Goal: Task Accomplishment & Management: Manage account settings

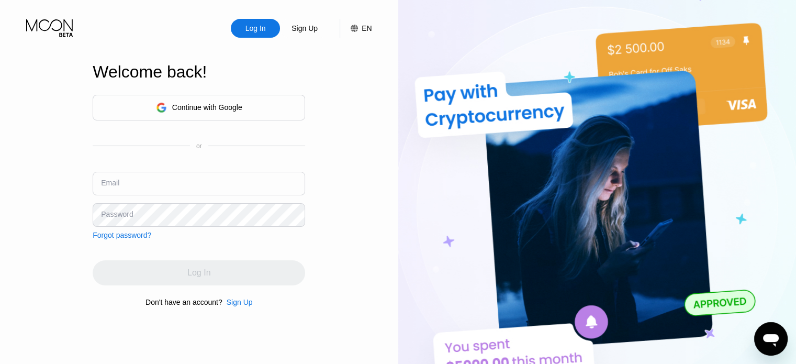
click at [160, 187] on input "text" at bounding box center [199, 184] width 213 height 24
paste input "[EMAIL_ADDRESS][DOMAIN_NAME]"
type input "[EMAIL_ADDRESS][DOMAIN_NAME]"
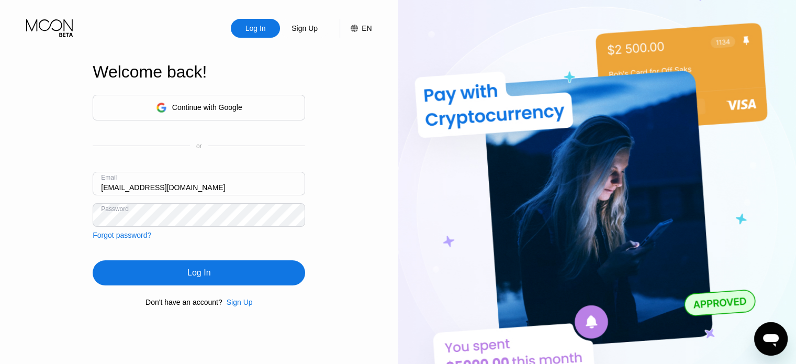
click at [181, 278] on div "Log In" at bounding box center [199, 272] width 213 height 25
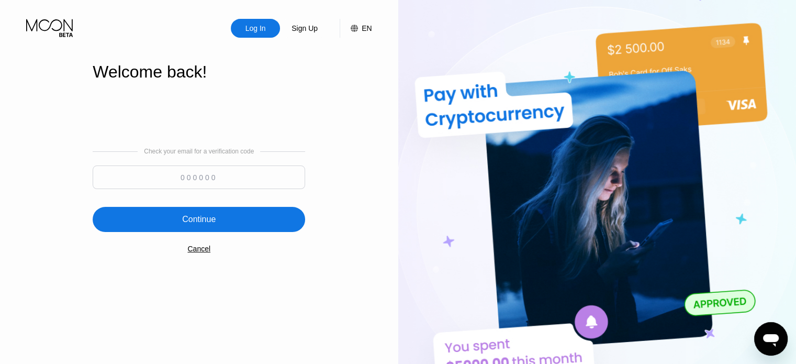
click at [167, 177] on input at bounding box center [199, 177] width 213 height 24
click at [186, 175] on input at bounding box center [199, 177] width 213 height 24
type input "0"
type input "983298"
click at [192, 228] on div "Continue" at bounding box center [199, 219] width 213 height 25
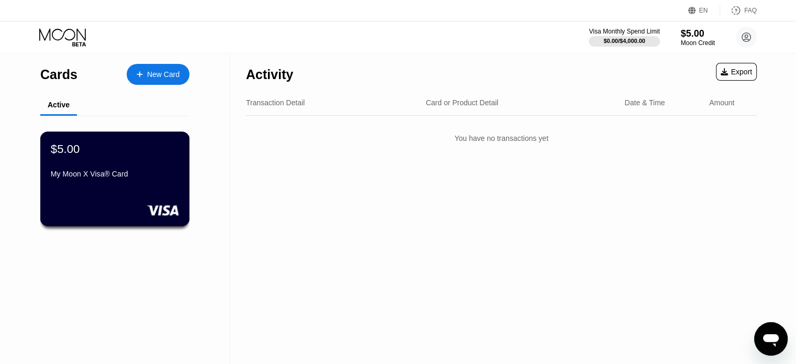
click at [141, 216] on div "$5.00 My Moon X Visa® Card" at bounding box center [115, 178] width 150 height 95
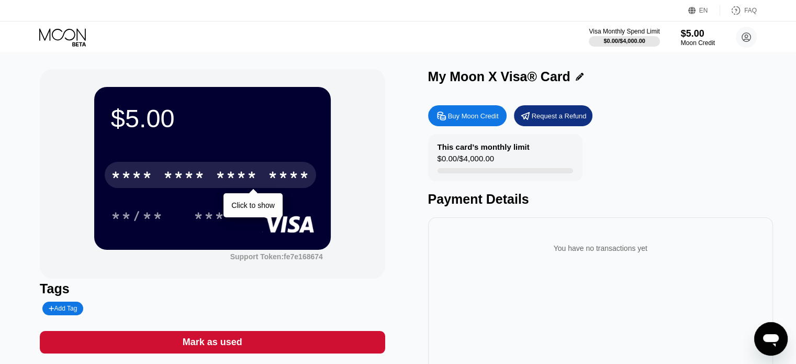
click at [225, 177] on div "* * * *" at bounding box center [237, 176] width 42 height 17
click at [237, 177] on div "* * * *" at bounding box center [237, 176] width 42 height 17
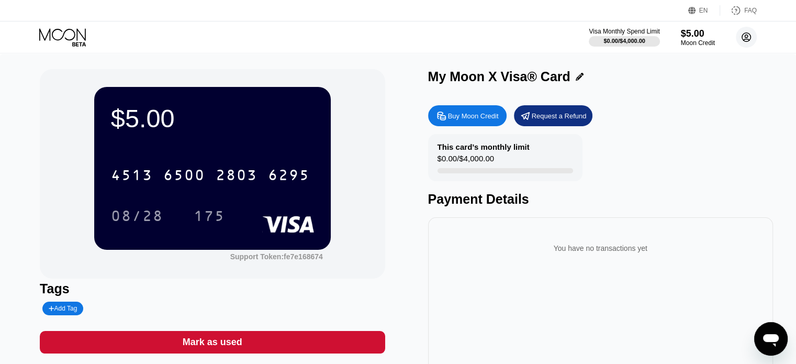
click at [743, 35] on icon at bounding box center [746, 37] width 21 height 21
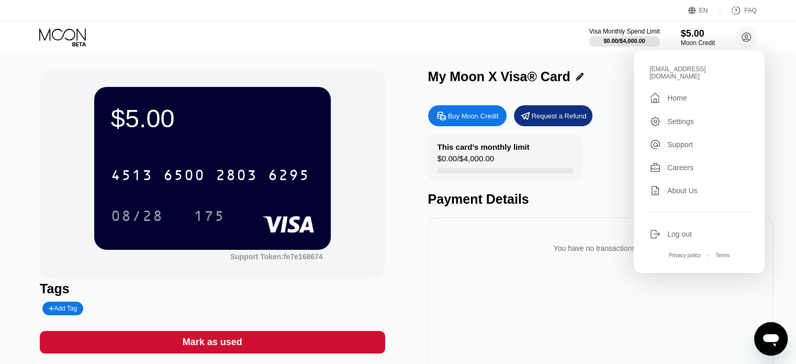
click at [453, 238] on div "You have no transactions yet" at bounding box center [601, 244] width 328 height 37
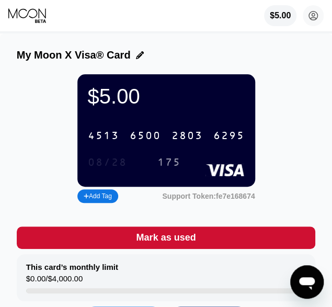
click at [111, 166] on div "08/28" at bounding box center [107, 163] width 39 height 12
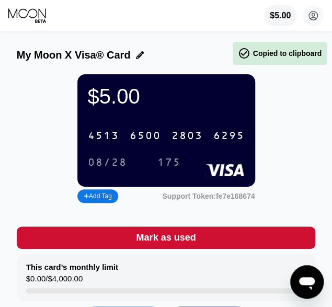
click at [158, 169] on div "175" at bounding box center [170, 163] width 24 height 12
click at [217, 176] on rect at bounding box center [225, 170] width 39 height 13
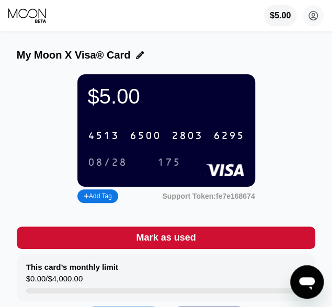
click at [113, 99] on div "$5.00" at bounding box center [166, 97] width 157 height 24
click at [136, 54] on icon at bounding box center [140, 55] width 8 height 8
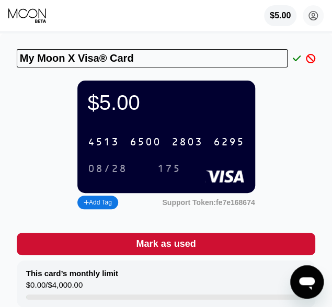
click at [294, 60] on icon at bounding box center [297, 58] width 8 height 6
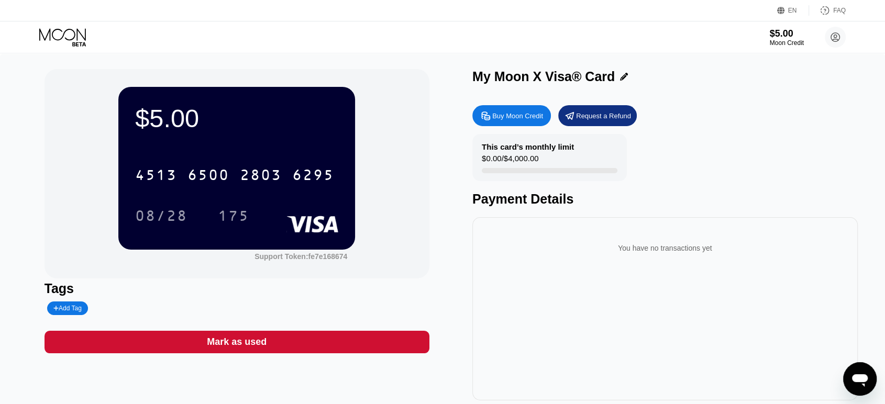
click at [498, 118] on div "Buy Moon Credit" at bounding box center [517, 115] width 51 height 9
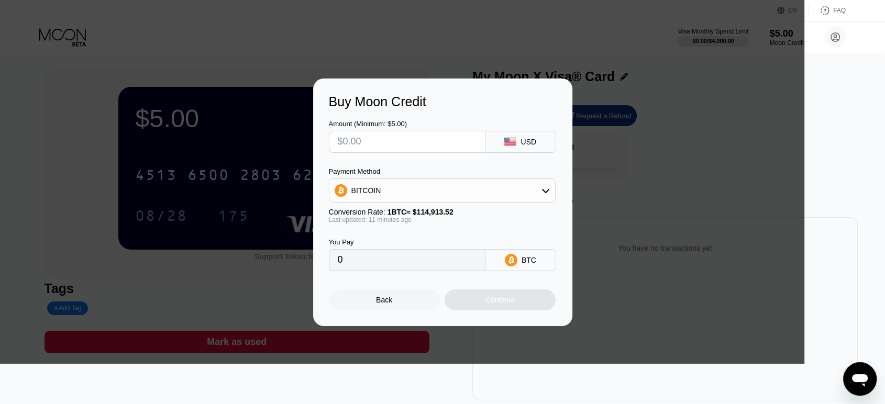
click at [409, 142] on input "text" at bounding box center [407, 141] width 139 height 21
click at [515, 266] on icon at bounding box center [511, 259] width 13 height 13
click at [513, 264] on icon at bounding box center [511, 260] width 6 height 8
click at [494, 184] on div "BITCOIN" at bounding box center [442, 190] width 226 height 21
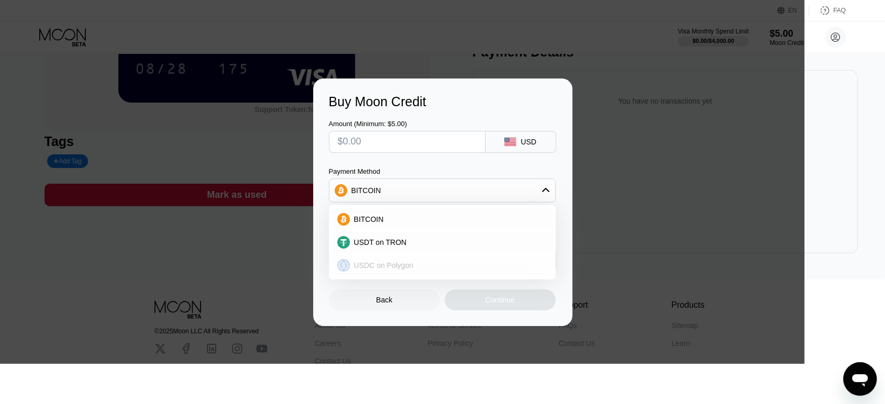
scroll to position [174, 0]
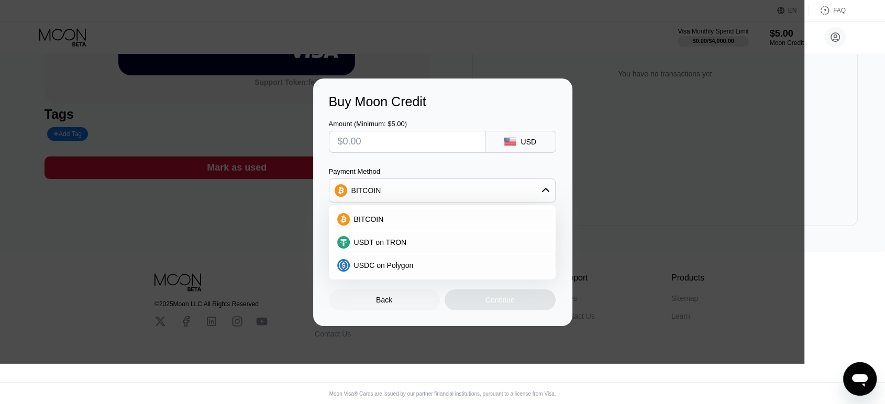
click at [660, 107] on div "Buy Moon Credit Amount (Minimum: $5.00) USD Payment Method BITCOIN BITCOIN USDT…" at bounding box center [442, 203] width 885 height 248
click at [393, 305] on div "Back" at bounding box center [384, 299] width 111 height 21
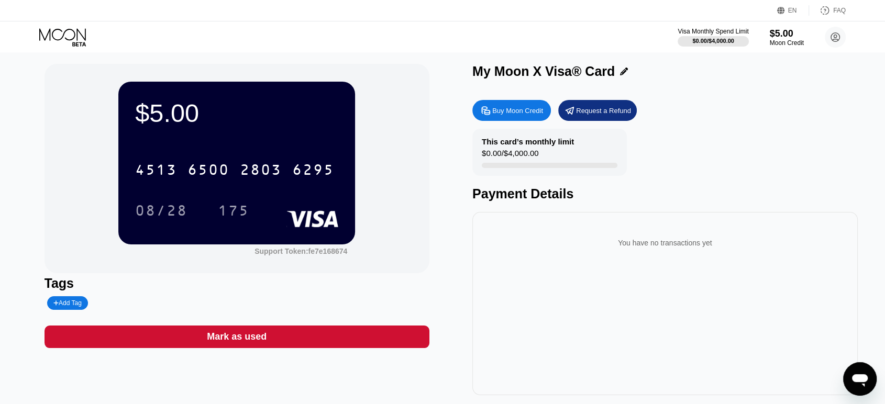
scroll to position [0, 0]
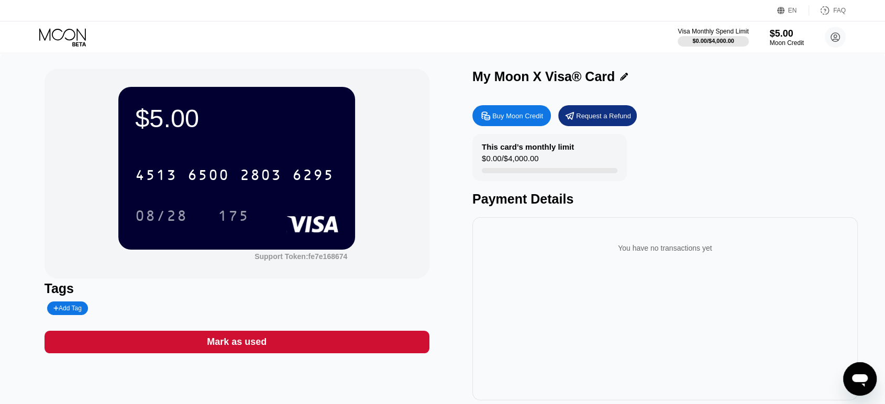
click at [586, 126] on div "Request a Refund" at bounding box center [597, 115] width 79 height 21
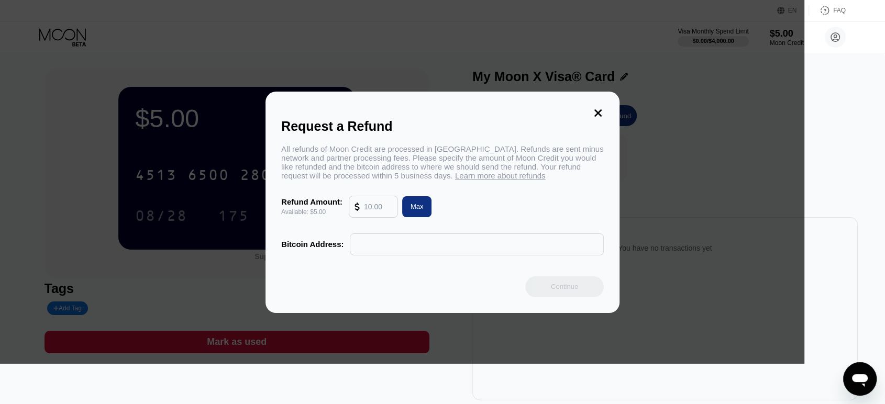
click at [593, 119] on div "Request a Refund" at bounding box center [442, 126] width 322 height 15
click at [597, 112] on icon at bounding box center [598, 113] width 12 height 12
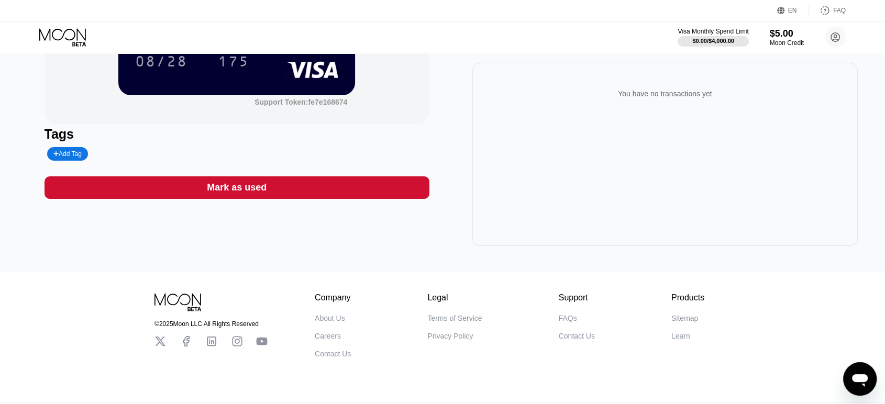
scroll to position [174, 0]
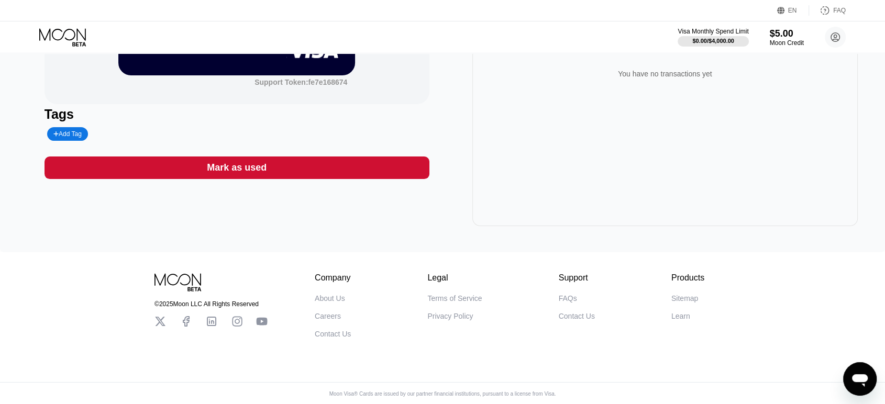
click at [165, 173] on div "Mark as used" at bounding box center [236, 168] width 385 height 23
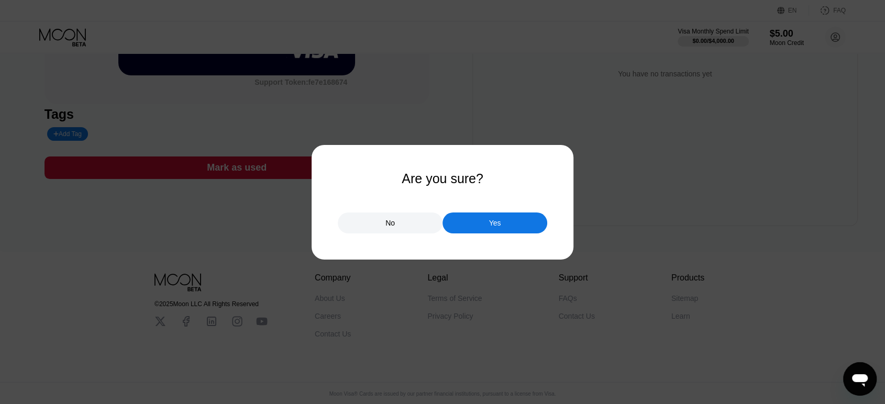
click at [484, 232] on div "Yes" at bounding box center [494, 223] width 105 height 21
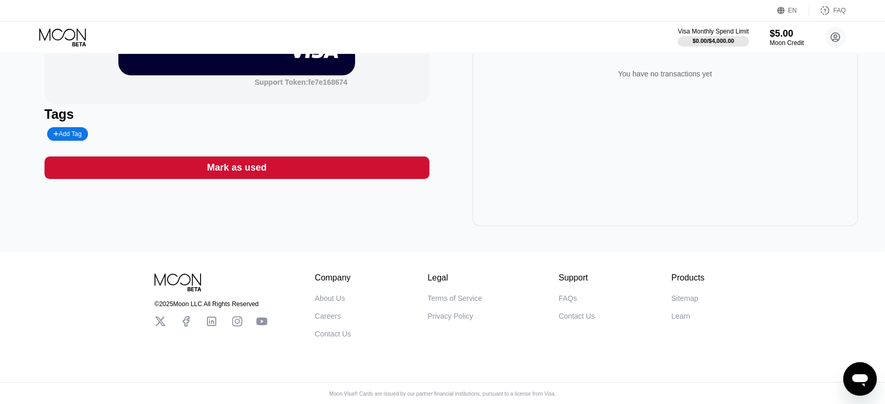
scroll to position [0, 0]
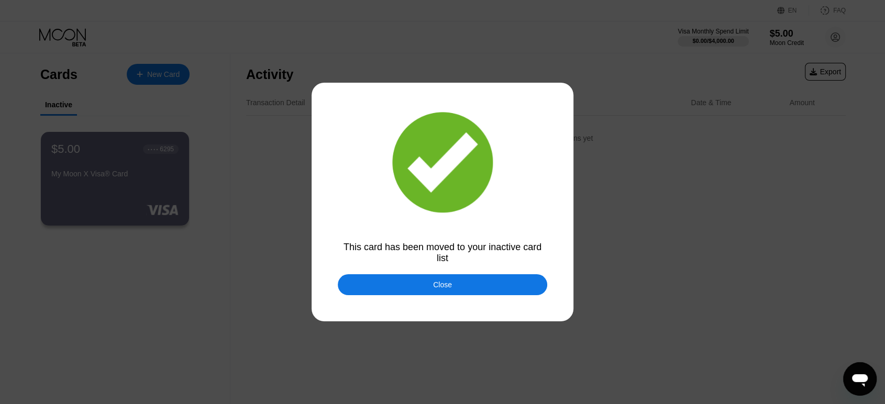
click at [374, 292] on div "Close" at bounding box center [442, 284] width 209 height 21
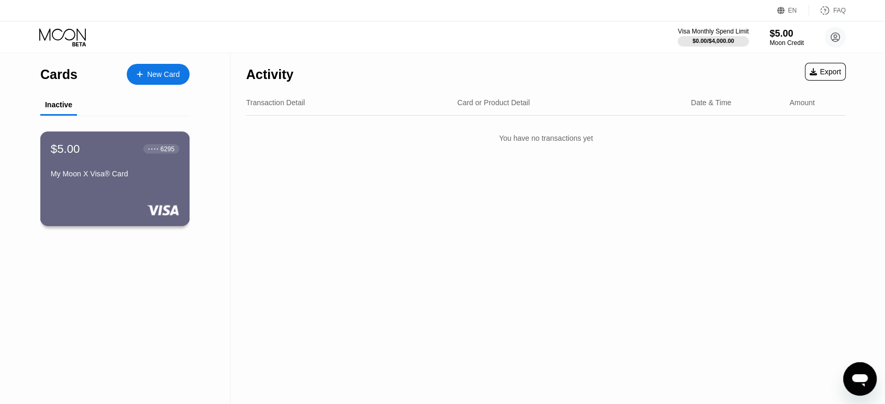
click at [94, 177] on div "My Moon X Visa® Card" at bounding box center [115, 174] width 128 height 8
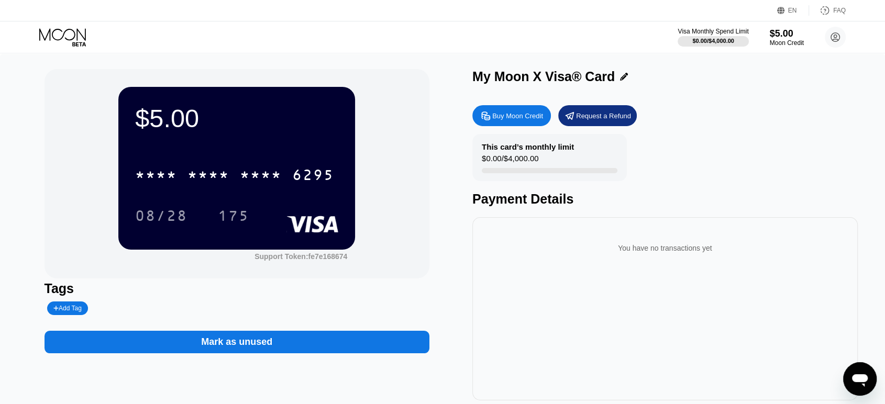
click at [212, 348] on div "Mark as unused" at bounding box center [236, 342] width 71 height 12
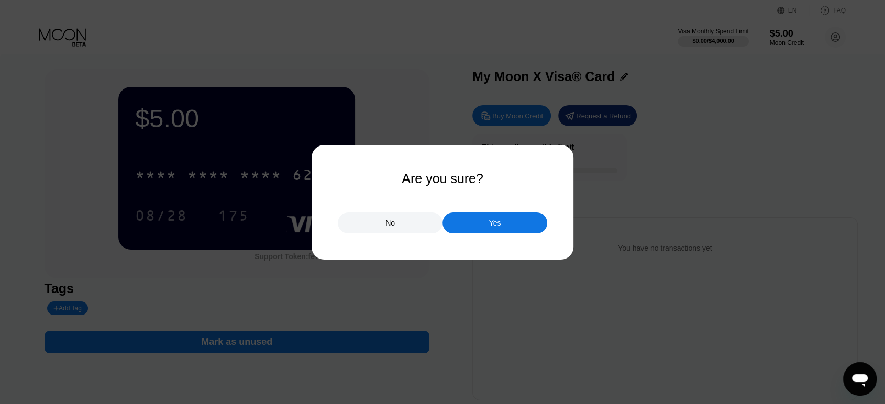
click at [497, 222] on div "Yes" at bounding box center [495, 222] width 12 height 9
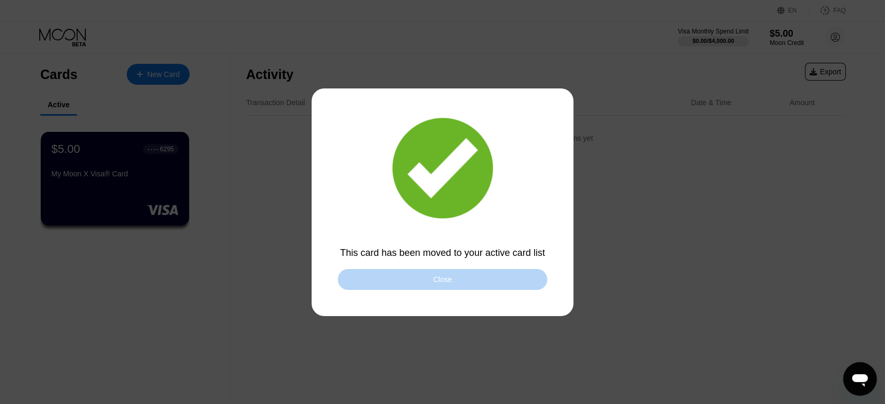
click at [411, 284] on div "Close" at bounding box center [442, 279] width 209 height 21
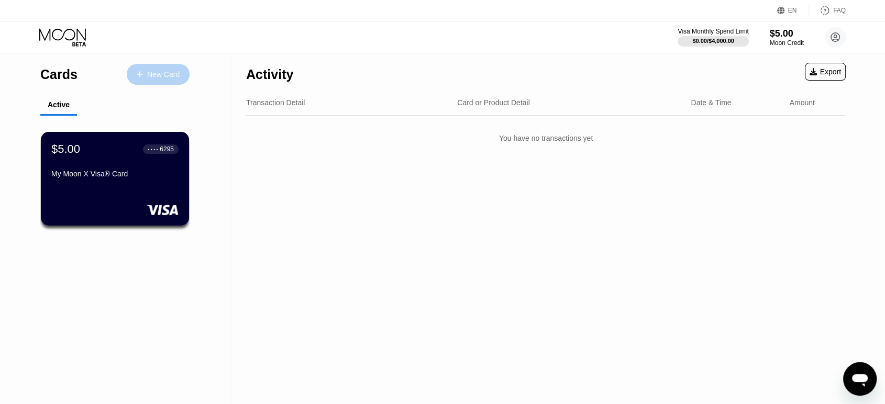
click at [138, 68] on div "New Card" at bounding box center [158, 74] width 63 height 21
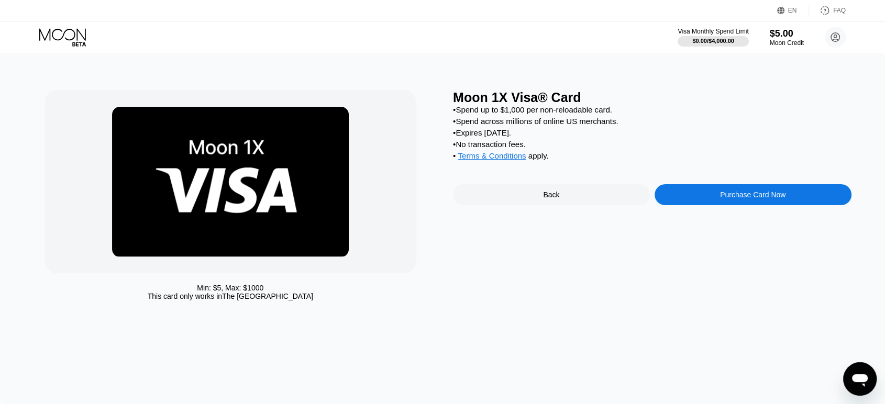
click at [736, 199] on div "Purchase Card Now" at bounding box center [752, 195] width 65 height 8
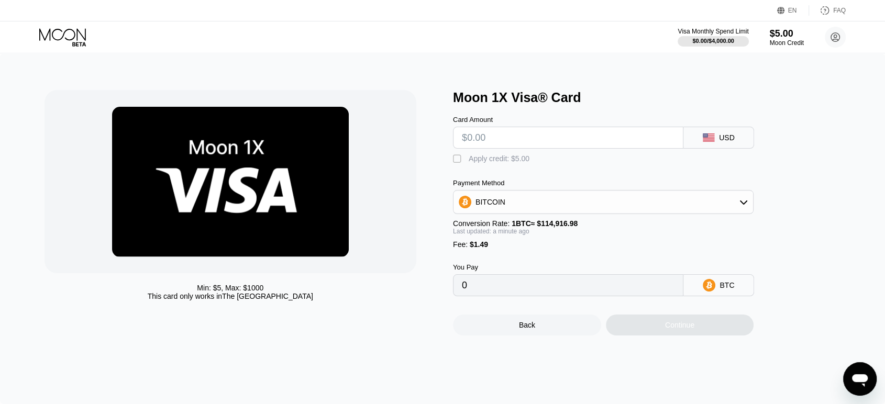
click at [517, 336] on div "Back" at bounding box center [527, 325] width 148 height 21
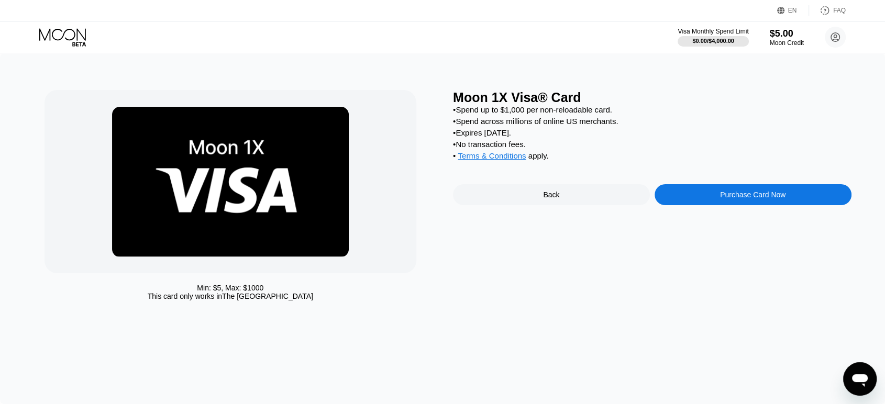
click at [527, 200] on div "Back" at bounding box center [551, 194] width 197 height 21
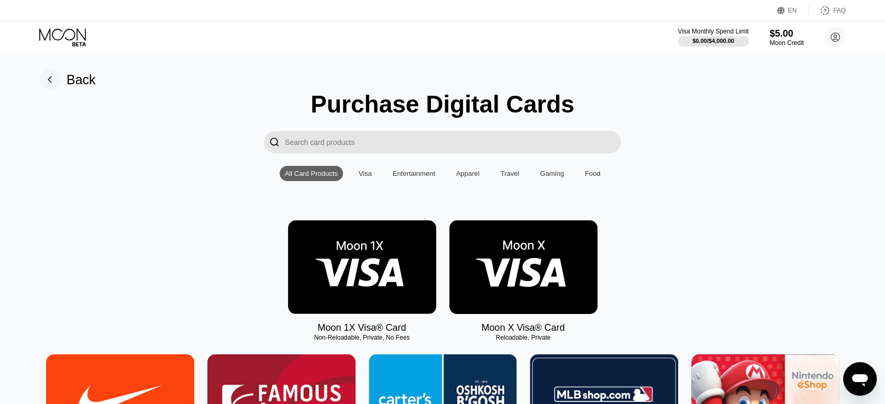
click at [373, 172] on div "Visa" at bounding box center [365, 173] width 24 height 15
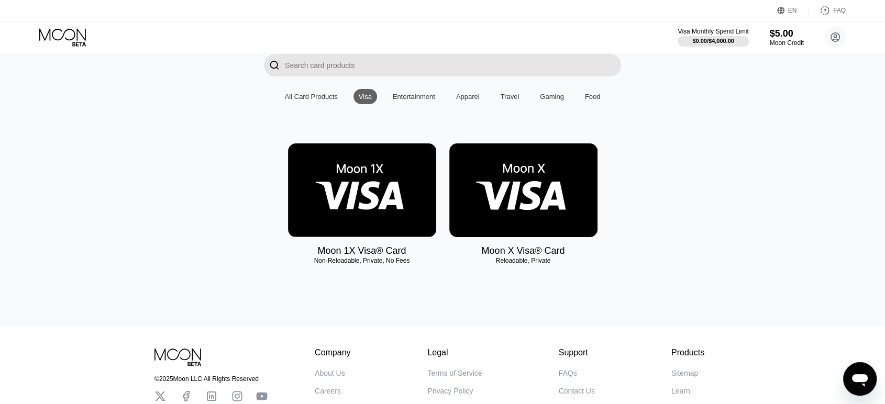
scroll to position [58, 0]
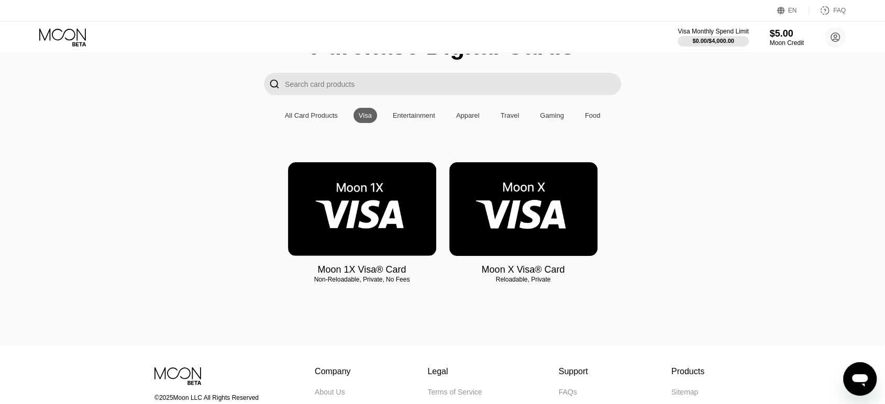
click at [401, 118] on div "Entertainment" at bounding box center [414, 115] width 42 height 8
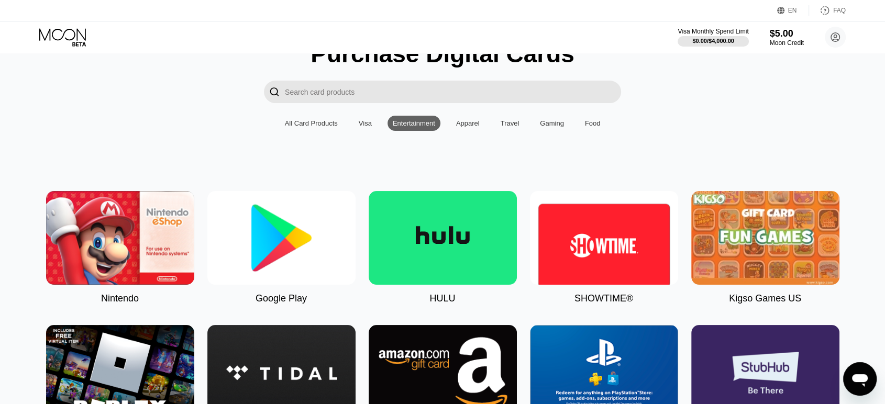
scroll to position [0, 0]
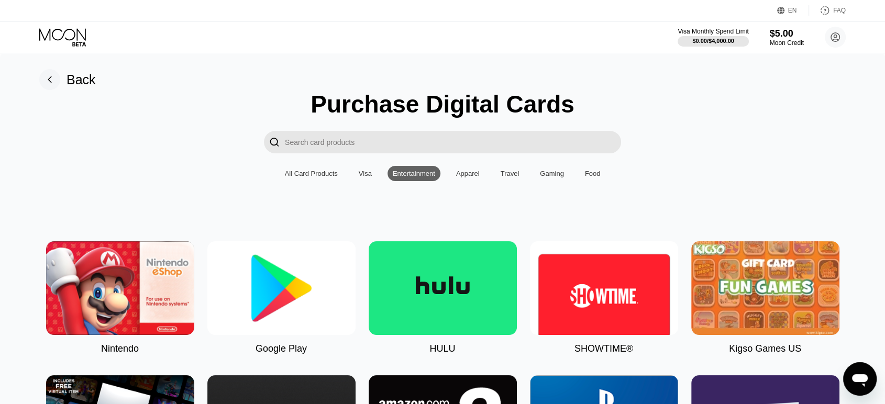
click at [475, 173] on div "Apparel" at bounding box center [468, 174] width 24 height 8
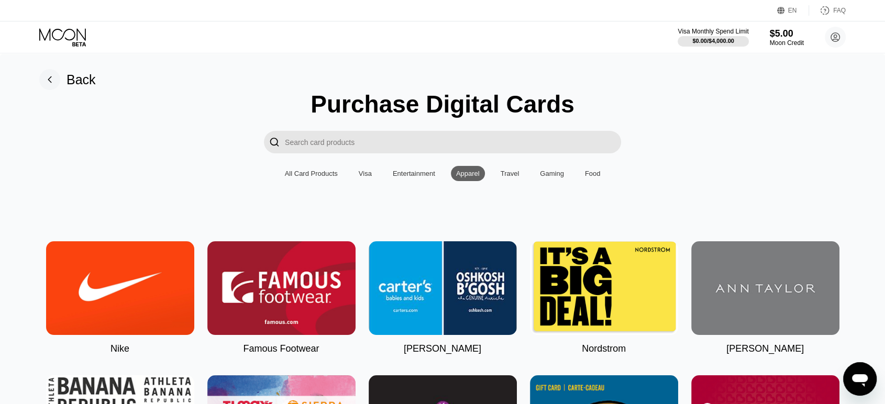
click at [511, 177] on div "Travel" at bounding box center [509, 174] width 19 height 8
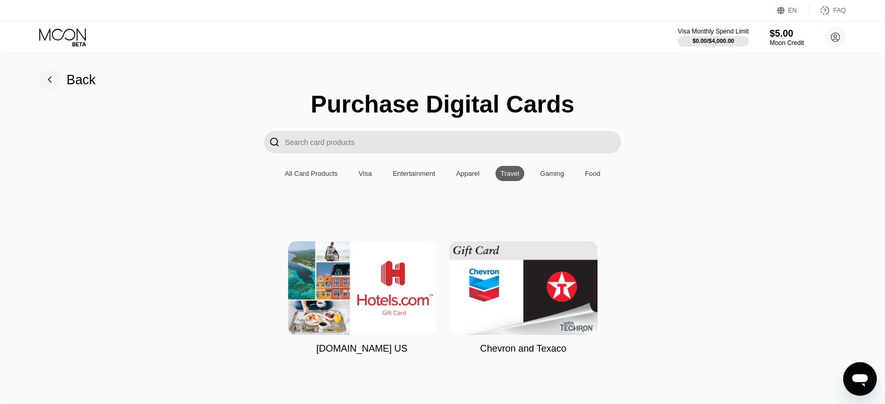
click at [553, 175] on div "Gaming" at bounding box center [552, 174] width 24 height 8
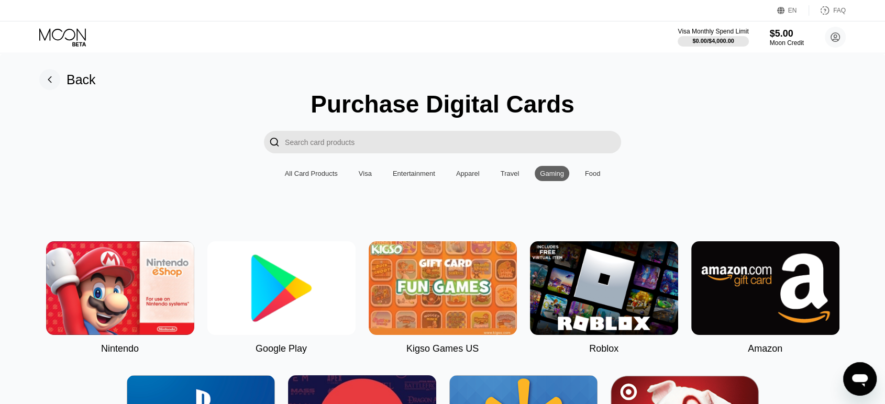
click at [602, 173] on div "All Card Products Visa Entertainment Apparel Travel Gaming Food" at bounding box center [443, 173] width 326 height 15
click at [593, 176] on div "Food" at bounding box center [593, 174] width 16 height 8
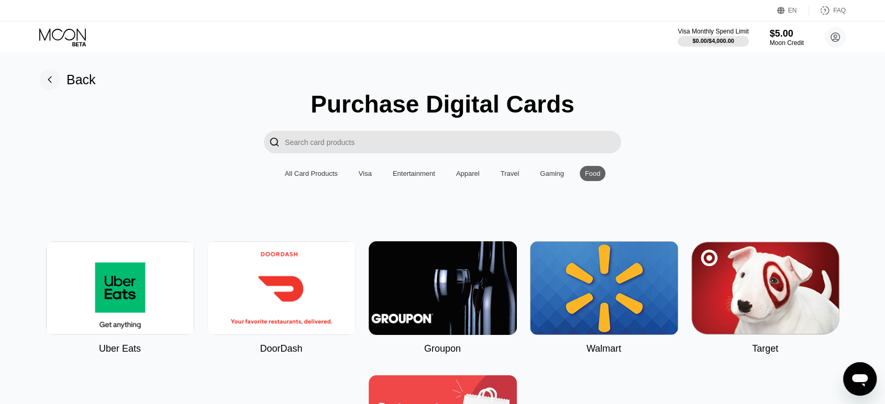
click at [305, 177] on div "All Card Products" at bounding box center [311, 174] width 53 height 8
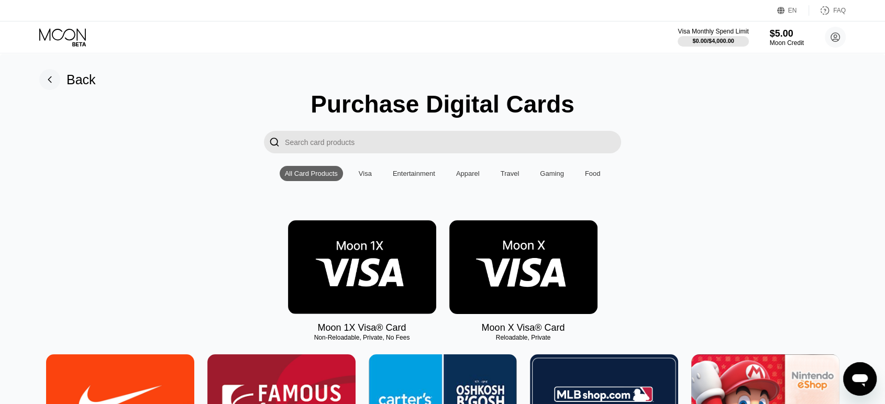
click at [359, 176] on div "Visa" at bounding box center [365, 174] width 13 height 8
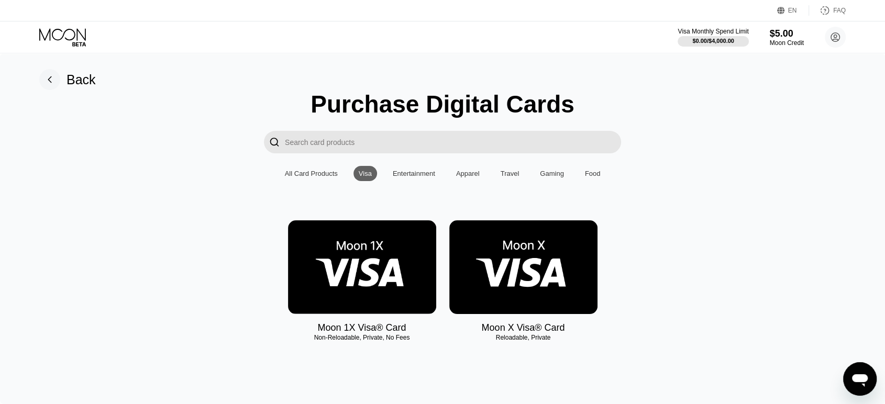
click at [67, 87] on div "Back" at bounding box center [80, 79] width 29 height 15
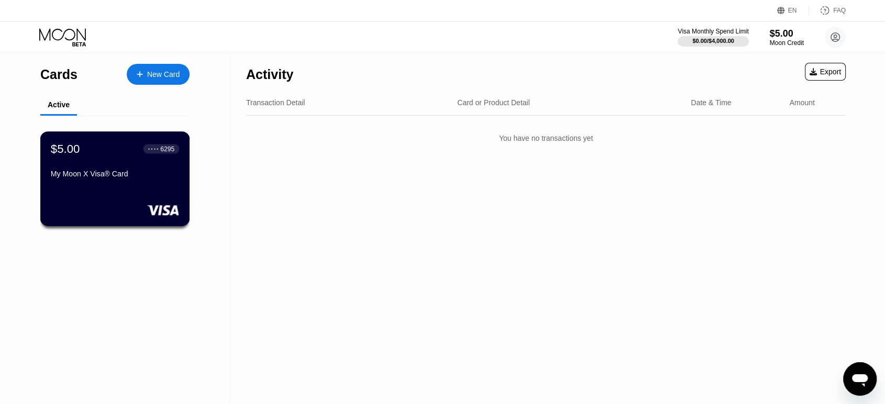
click at [160, 162] on div "$5.00 ● ● ● ● 6295 My Moon X Visa® Card" at bounding box center [115, 162] width 128 height 40
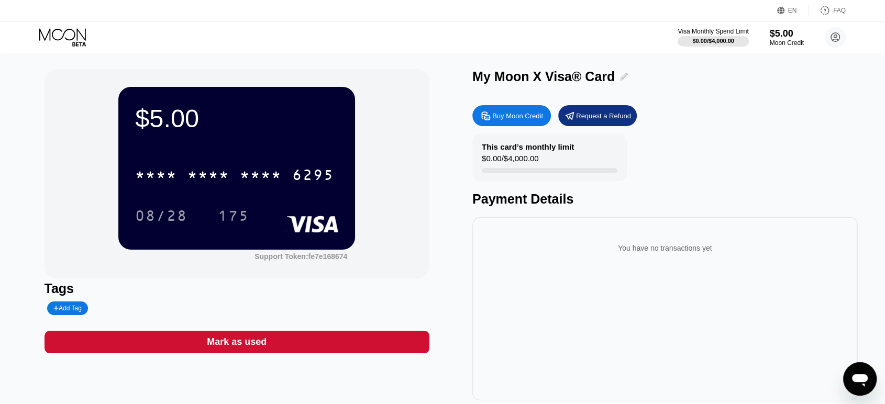
click at [620, 77] on icon at bounding box center [624, 77] width 8 height 8
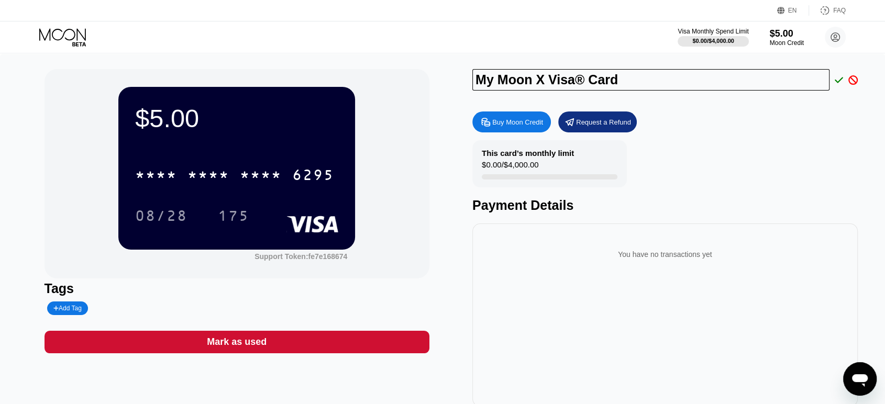
click at [840, 79] on icon at bounding box center [838, 80] width 8 height 6
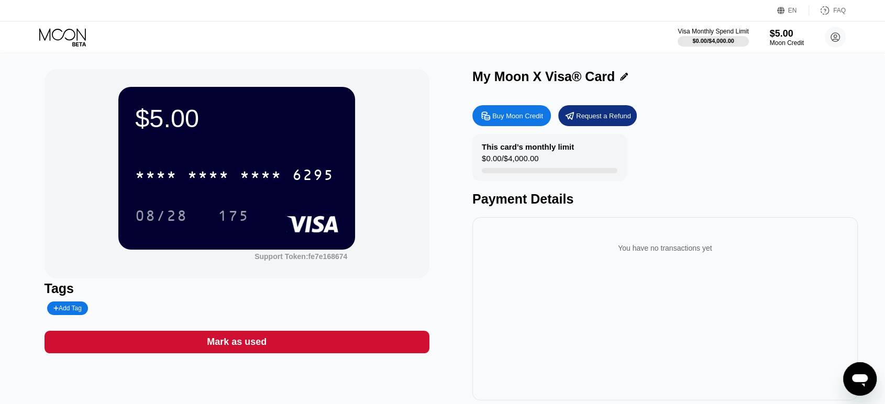
click at [498, 151] on div "This card’s monthly limit" at bounding box center [528, 146] width 92 height 9
click at [341, 214] on div "$5.00 * * * * * * * * * * * * 6295 08/28 175" at bounding box center [236, 168] width 237 height 162
click at [330, 214] on div "08/28 175" at bounding box center [236, 216] width 203 height 26
click at [316, 214] on div "08/28 175" at bounding box center [236, 216] width 203 height 26
click at [265, 199] on div "* * * * * * * * * * * * 6295 08/28 175" at bounding box center [236, 185] width 203 height 62
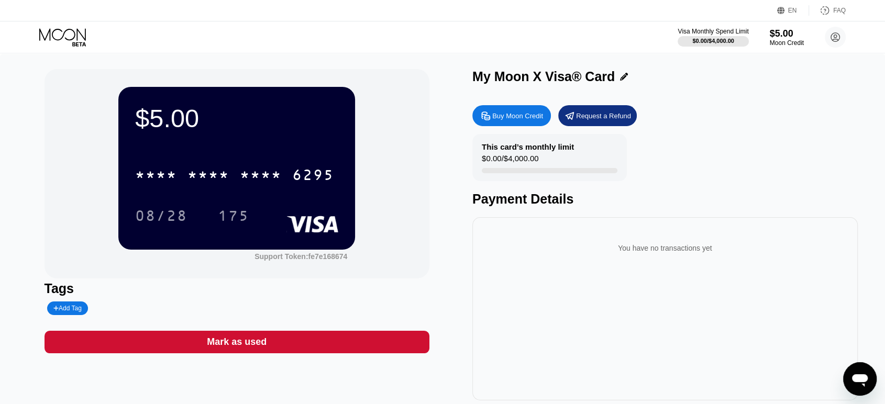
click at [143, 120] on div "$5.00" at bounding box center [236, 118] width 203 height 29
click at [710, 35] on div "Visa Monthly Spend Limit" at bounding box center [713, 31] width 72 height 7
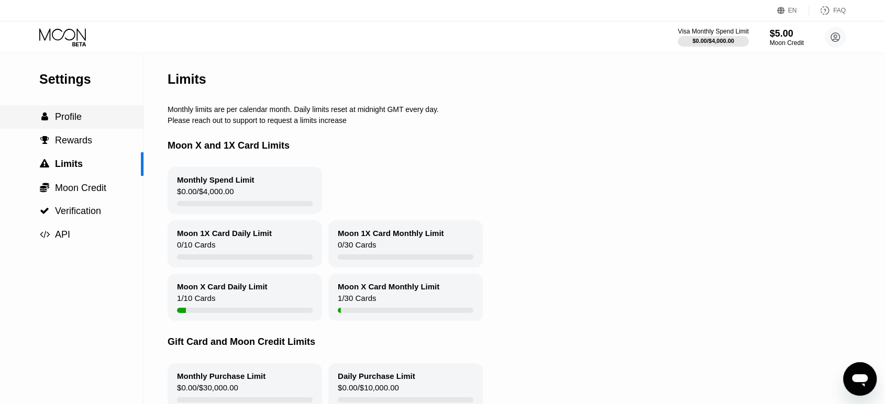
click at [59, 120] on span "Profile" at bounding box center [68, 116] width 27 height 10
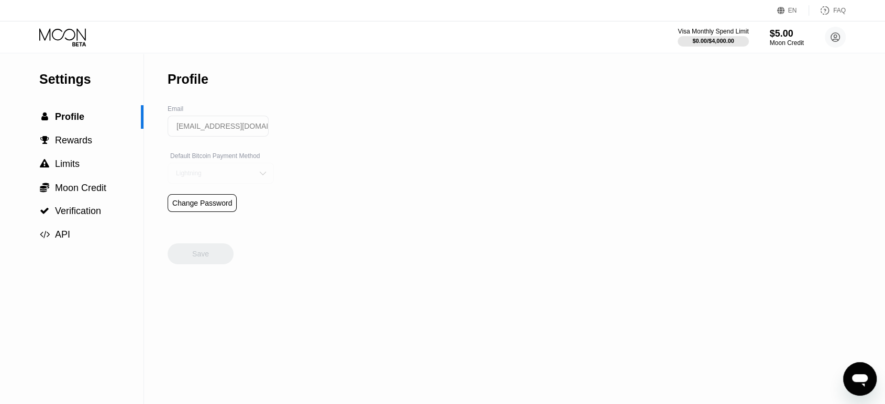
click at [243, 177] on div "Lightning" at bounding box center [212, 173] width 79 height 7
click at [63, 146] on span "Rewards" at bounding box center [73, 140] width 37 height 10
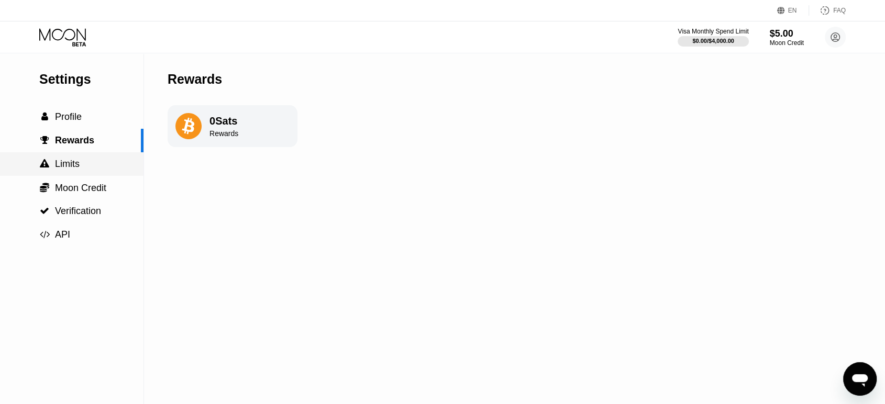
click at [60, 167] on span "Limits" at bounding box center [67, 164] width 25 height 10
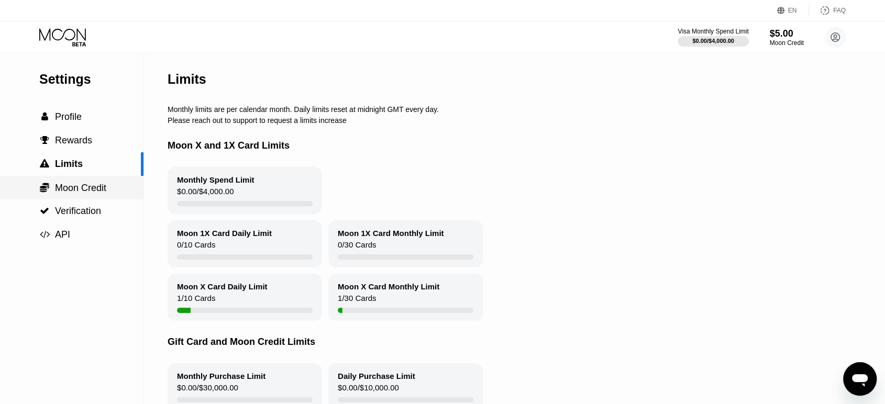
click at [83, 192] on span "Moon Credit" at bounding box center [80, 188] width 51 height 10
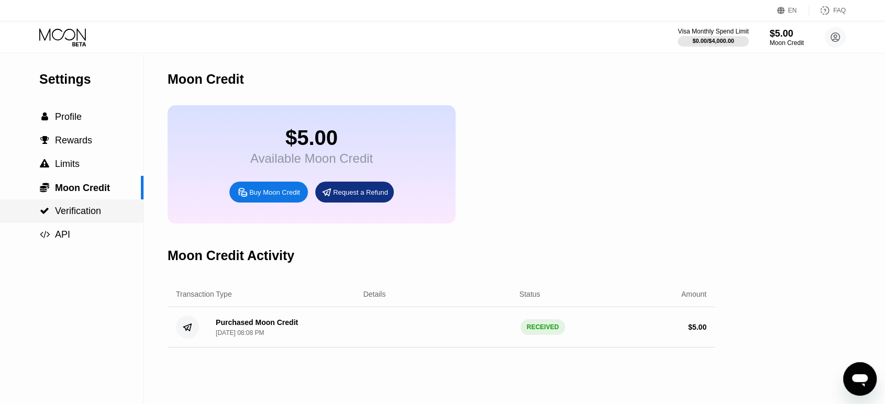
click at [51, 214] on div " Verification" at bounding box center [70, 211] width 62 height 11
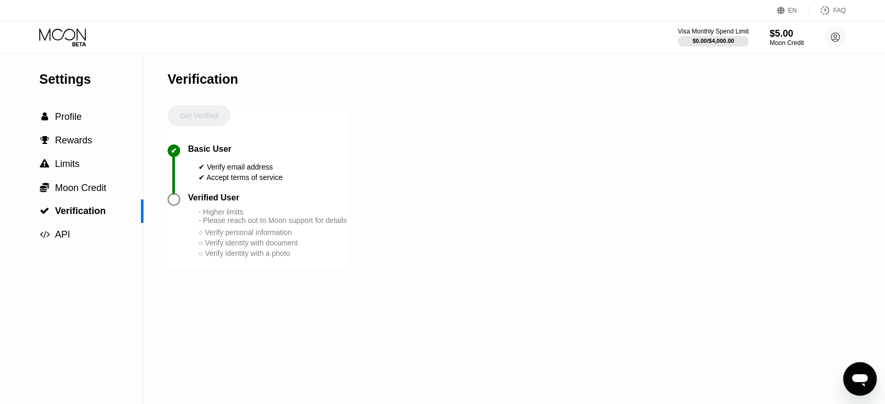
click at [152, 198] on div "Settings  Profile  Rewards  Limits  Moon Credit  Verification  API Verifi…" at bounding box center [442, 228] width 885 height 351
click at [166, 201] on div "Settings  Profile  Rewards  Limits  Moon Credit  Verification  API Verifi…" at bounding box center [442, 228] width 885 height 351
click at [172, 206] on div at bounding box center [173, 199] width 13 height 13
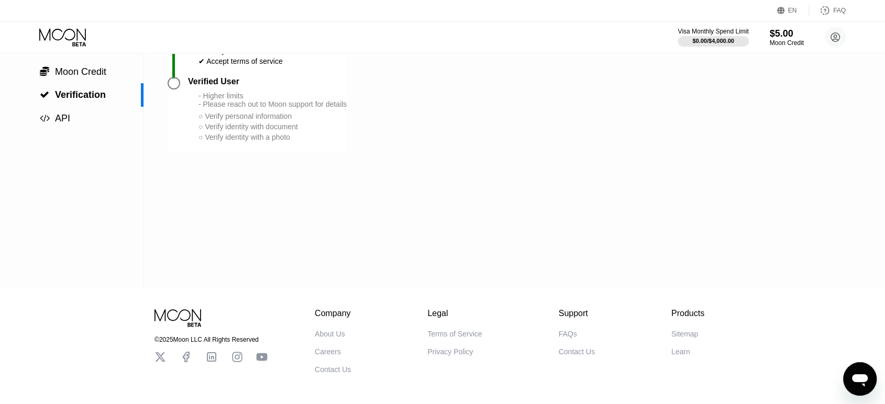
scroll to position [58, 0]
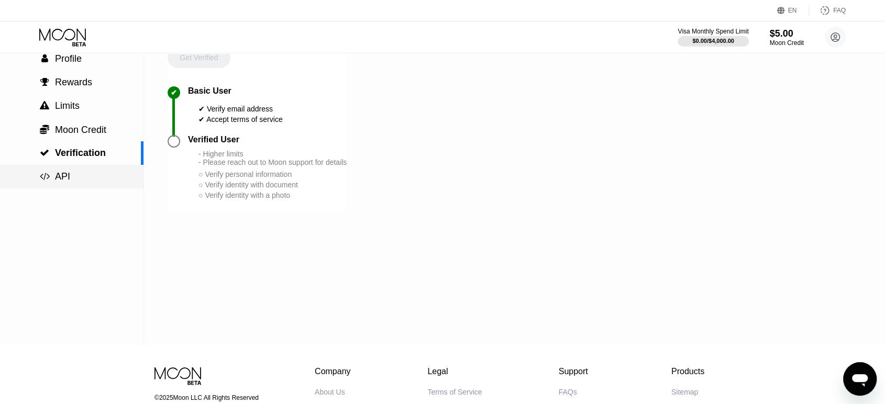
click at [62, 171] on div " API" at bounding box center [71, 177] width 143 height 24
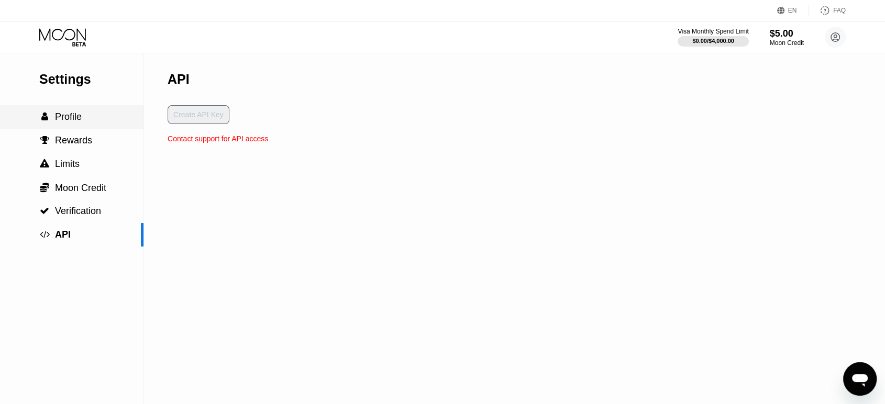
click at [63, 117] on span "Profile" at bounding box center [68, 116] width 27 height 10
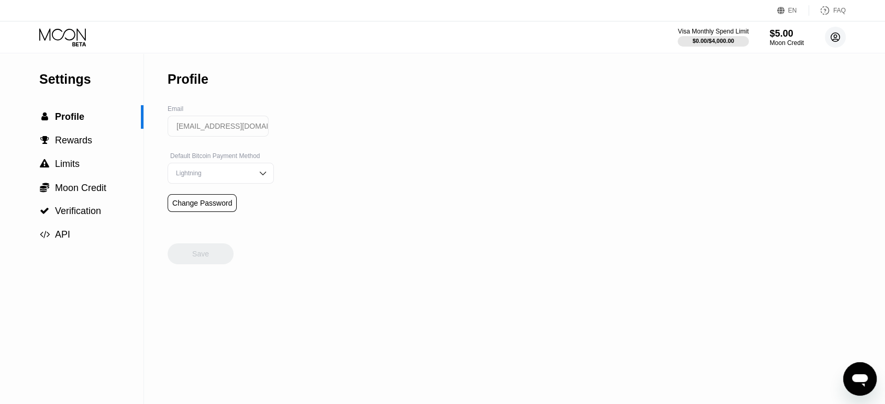
click at [829, 37] on circle at bounding box center [834, 37] width 21 height 21
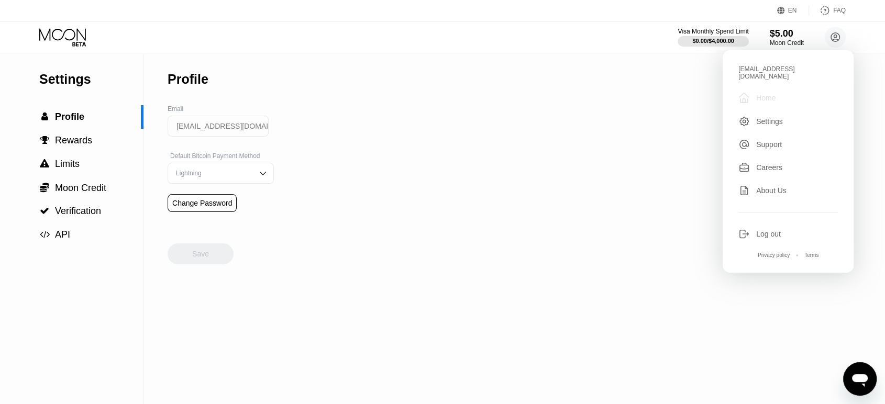
click at [757, 94] on div "Home" at bounding box center [765, 98] width 19 height 8
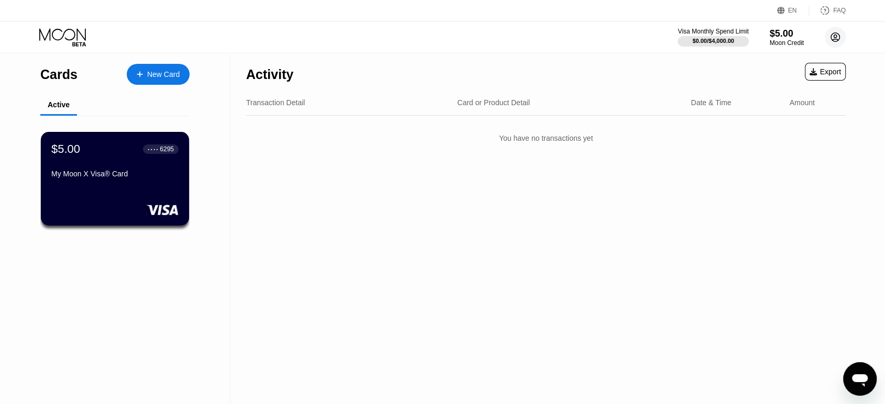
click at [837, 44] on circle at bounding box center [834, 37] width 21 height 21
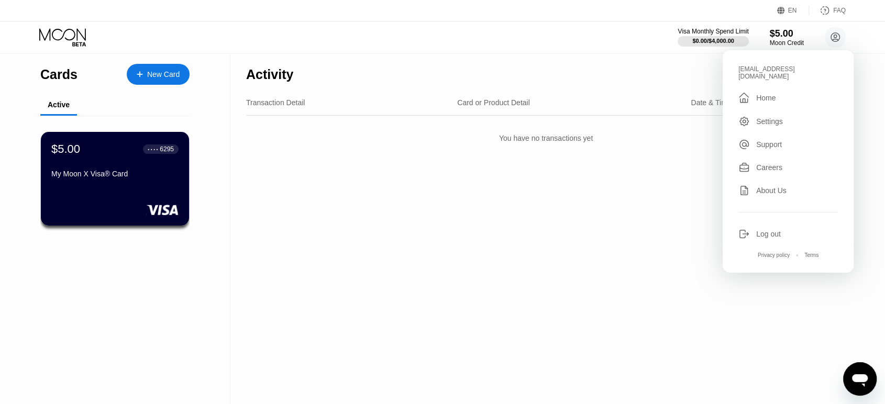
click at [757, 117] on div "Settings" at bounding box center [769, 121] width 27 height 8
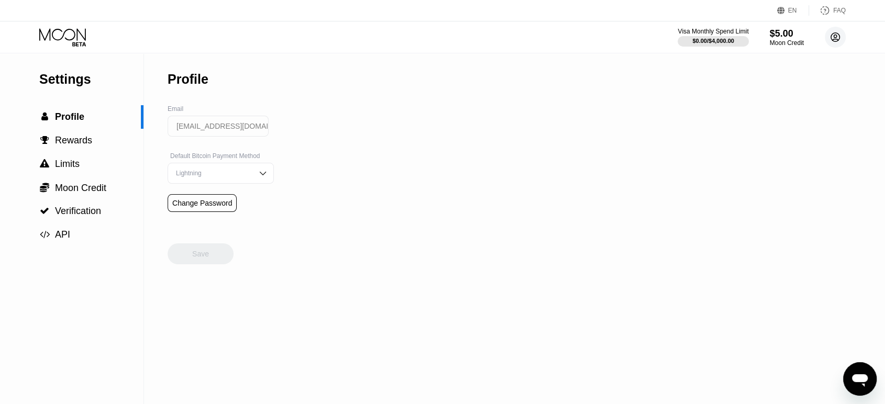
click at [830, 39] on circle at bounding box center [834, 37] width 21 height 21
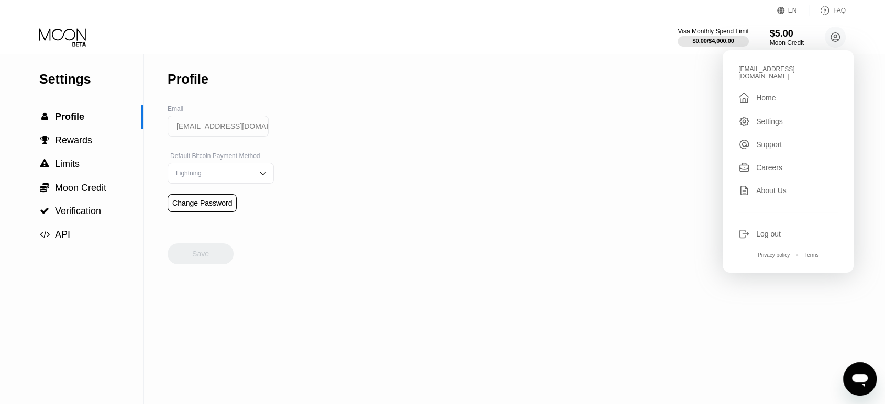
click at [758, 143] on div "Support" at bounding box center [787, 145] width 99 height 12
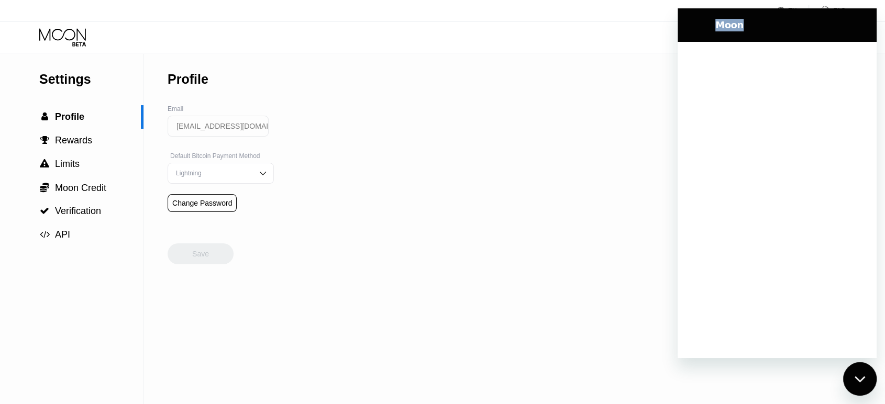
drag, startPoint x: 743, startPoint y: 23, endPoint x: 617, endPoint y: 31, distance: 125.9
click at [677, 31] on html "Moon" at bounding box center [776, 183] width 199 height 350
click at [531, 51] on div "Visa Monthly Spend Limit $0.00 / $4,000.00 $5.00 Moon Credit kyinwatt321@gmail.…" at bounding box center [442, 36] width 885 height 31
click at [551, 53] on div "EN Language English Save FAQ Visa Monthly Spend Limit $0.00 / $4,000.00 $5.00 M…" at bounding box center [442, 26] width 885 height 53
click at [448, 133] on div "Settings  Profile  Rewards  Limits  Moon Credit  Verification  API Profil…" at bounding box center [442, 228] width 885 height 351
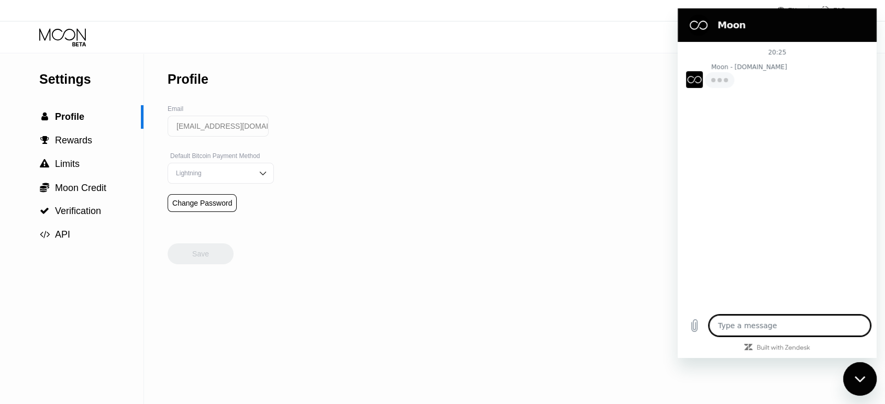
type textarea "x"
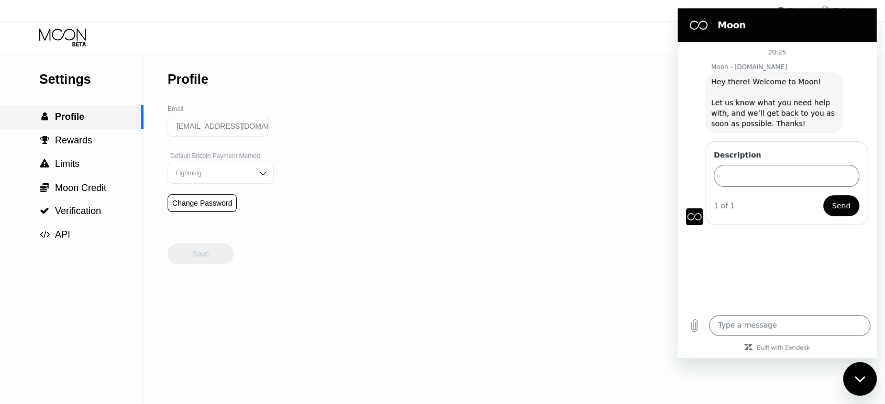
click at [74, 113] on span "Profile" at bounding box center [69, 116] width 29 height 10
click at [52, 208] on div " Verification" at bounding box center [70, 211] width 62 height 11
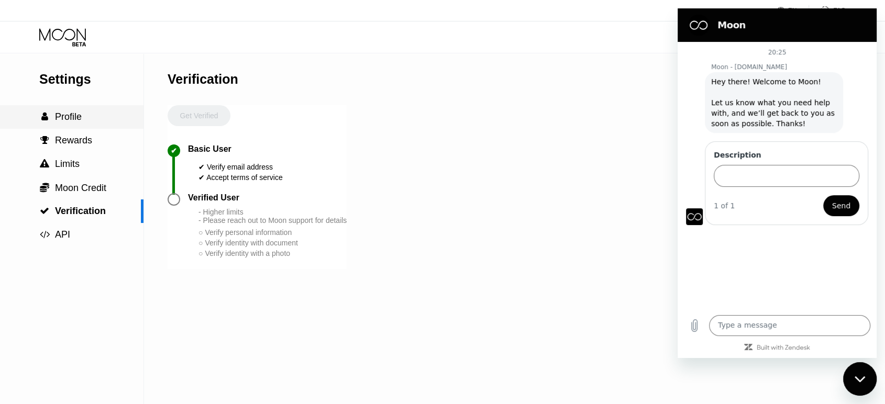
click at [75, 126] on div " Profile" at bounding box center [71, 117] width 143 height 24
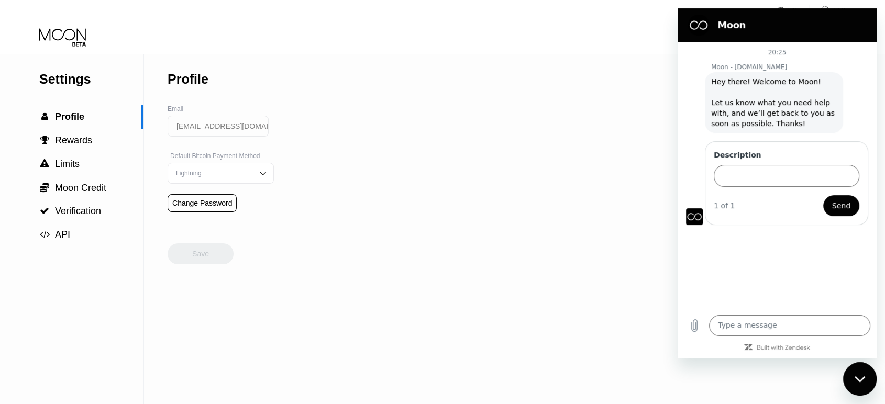
drag, startPoint x: 860, startPoint y: 384, endPoint x: 1679, endPoint y: 741, distance: 893.1
click at [860, 384] on div "Close messaging window" at bounding box center [859, 378] width 31 height 31
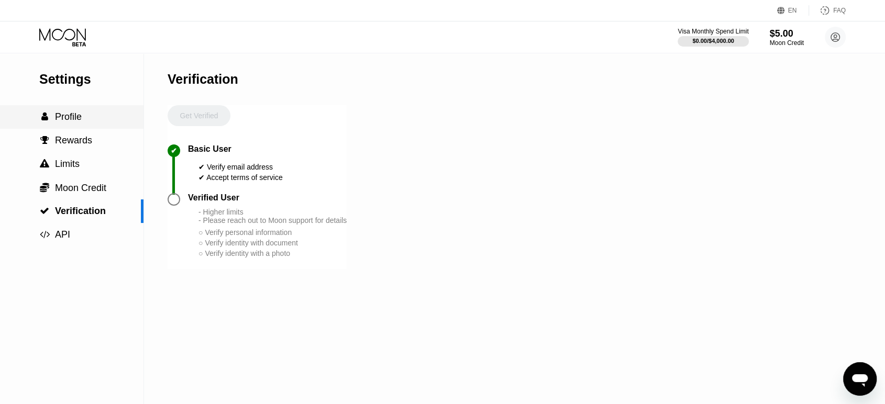
click at [68, 126] on div " Profile" at bounding box center [71, 117] width 143 height 24
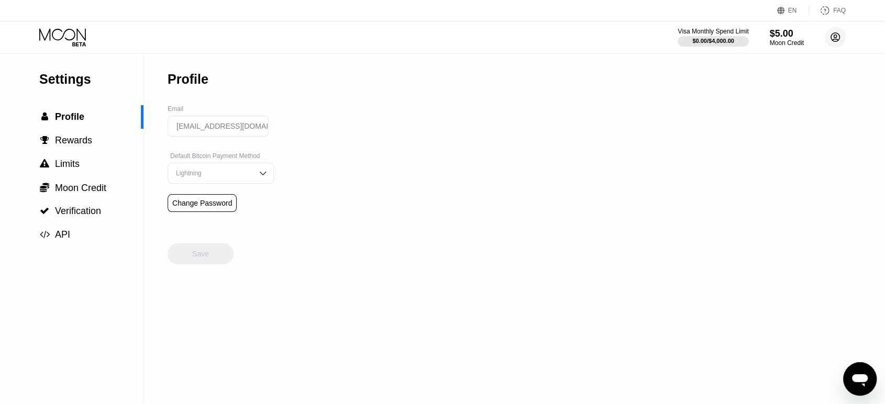
click at [836, 32] on circle at bounding box center [834, 37] width 21 height 21
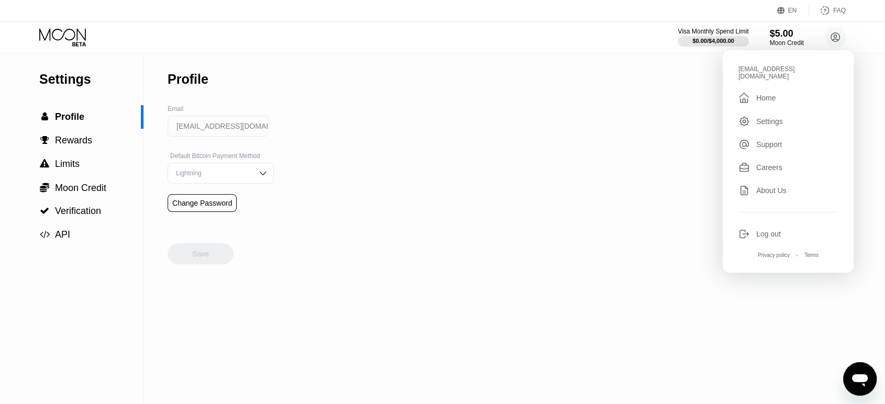
click at [752, 92] on div "" at bounding box center [747, 98] width 18 height 13
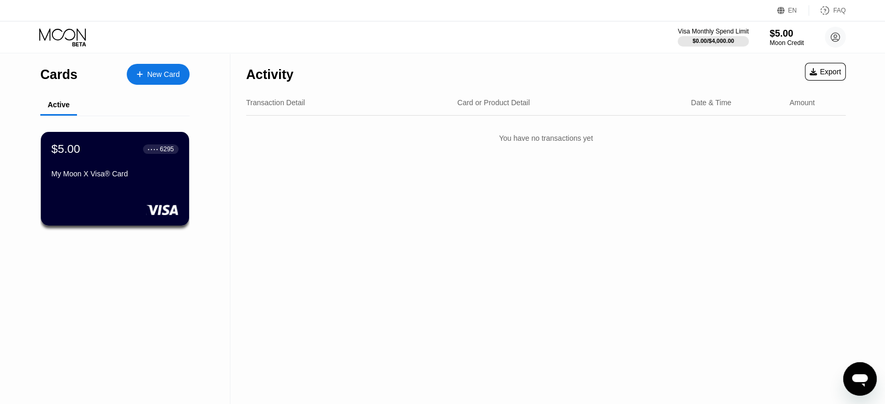
click at [172, 148] on div "6295" at bounding box center [167, 149] width 14 height 7
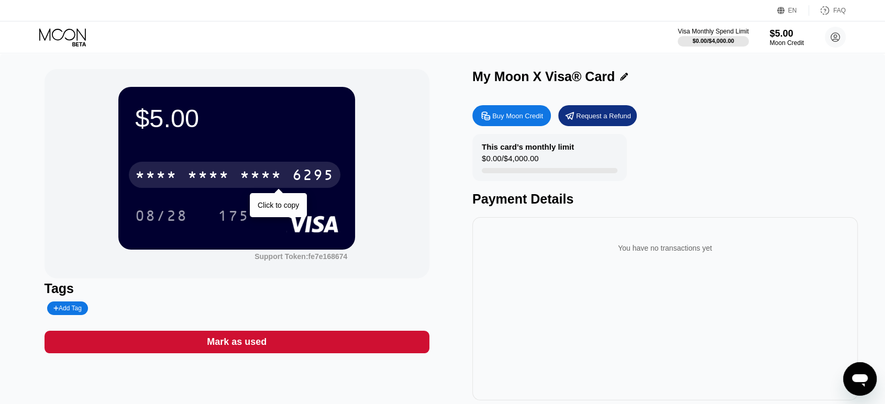
click at [278, 172] on div "* * * *" at bounding box center [261, 176] width 42 height 17
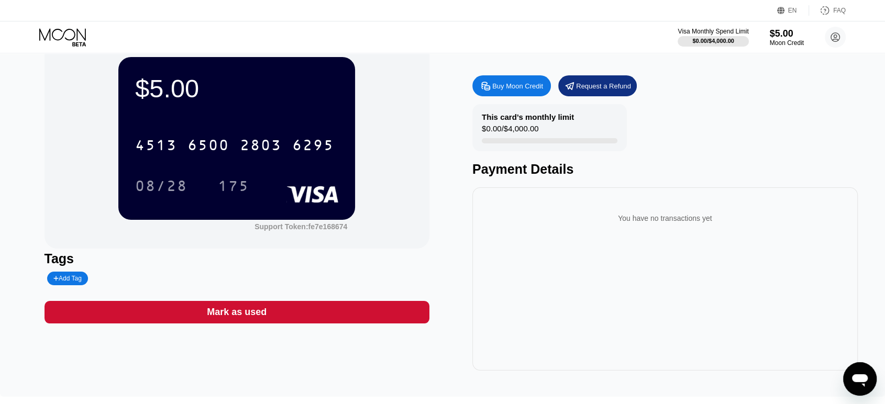
scroll to position [58, 0]
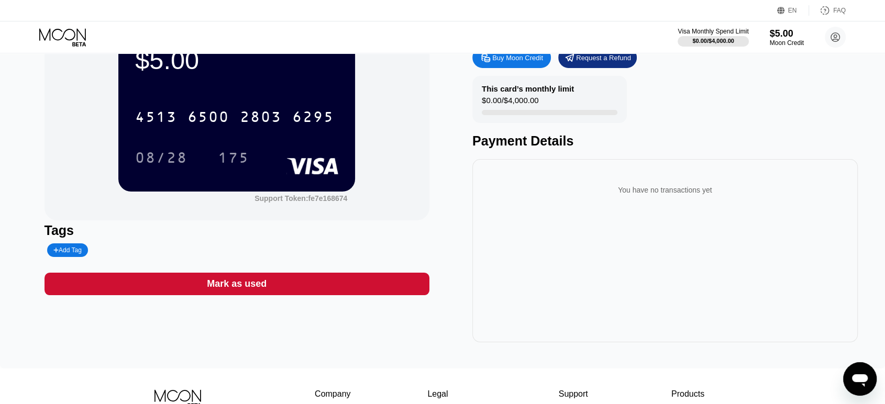
click at [81, 251] on div "Add Tag" at bounding box center [67, 250] width 28 height 7
click at [148, 251] on div at bounding box center [104, 250] width 115 height 14
click at [149, 251] on icon at bounding box center [152, 250] width 6 height 6
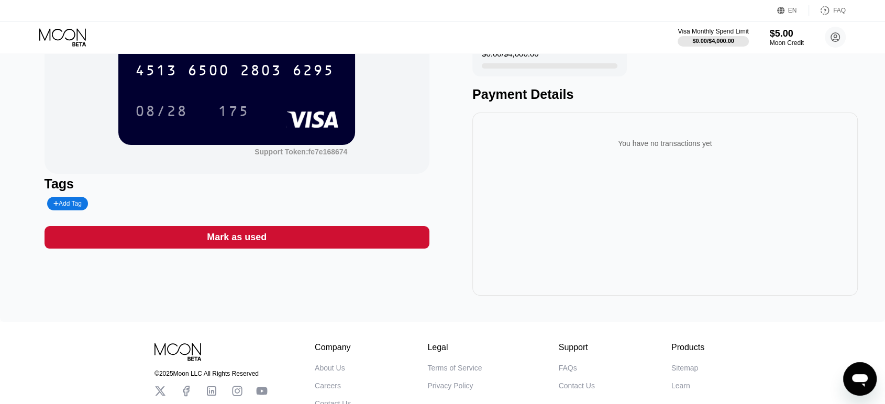
scroll to position [12, 0]
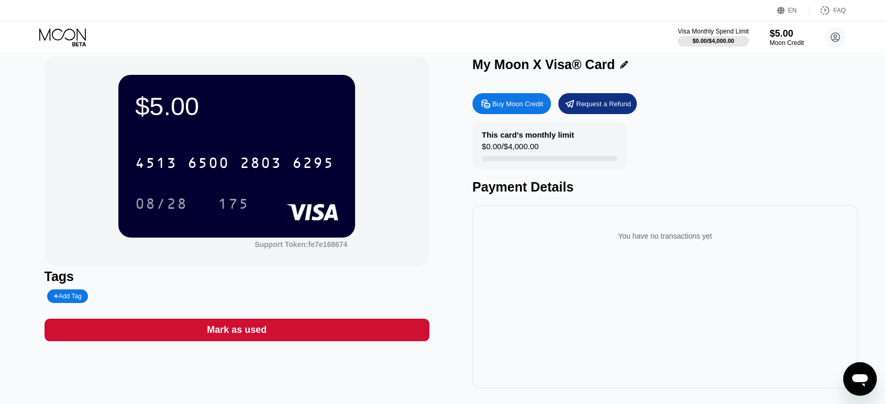
click at [278, 111] on div "$5.00" at bounding box center [236, 106] width 203 height 29
drag, startPoint x: 247, startPoint y: 206, endPoint x: 161, endPoint y: 285, distance: 116.3
click at [161, 284] on div "Tags" at bounding box center [236, 276] width 385 height 15
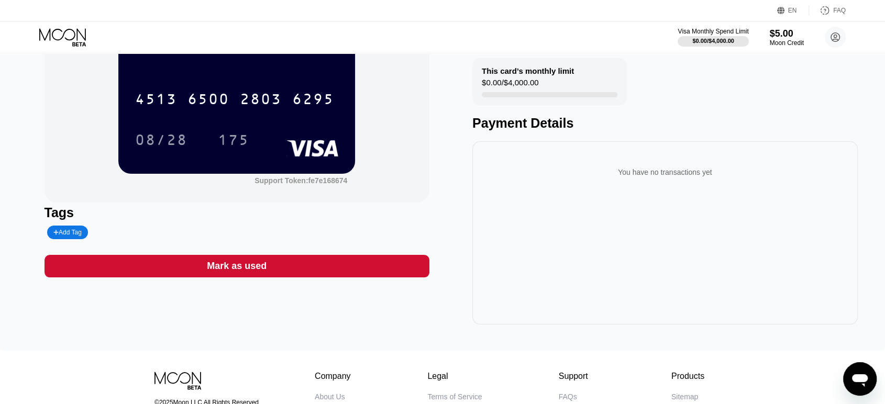
scroll to position [0, 0]
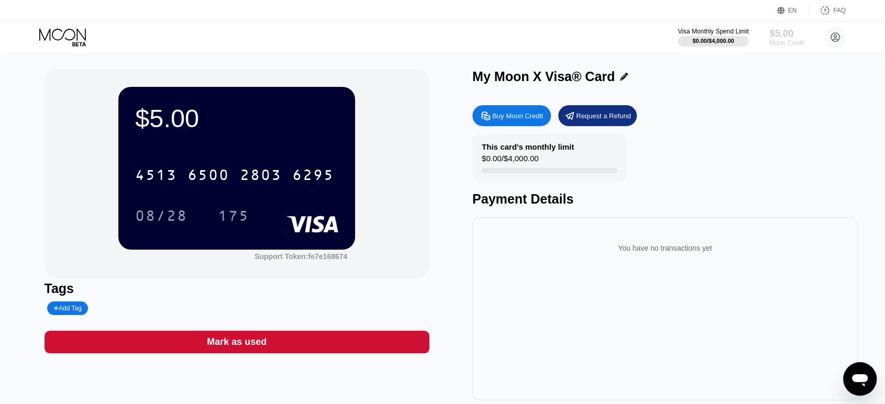
click at [773, 40] on div "Moon Credit" at bounding box center [786, 42] width 35 height 7
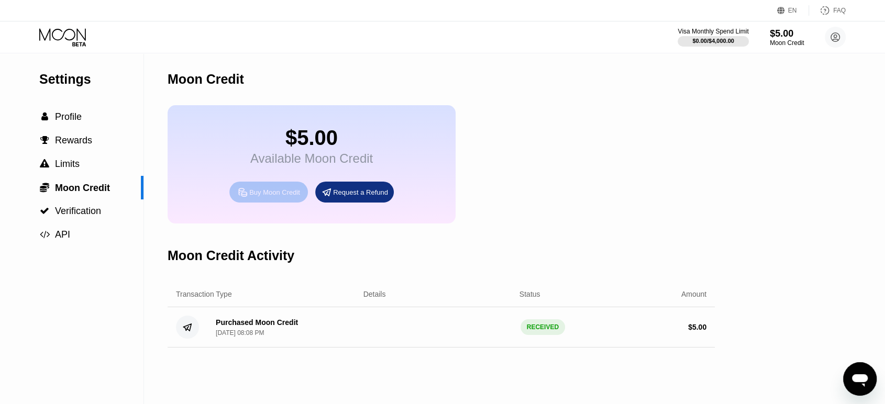
click at [278, 197] on div "Buy Moon Credit" at bounding box center [274, 192] width 51 height 9
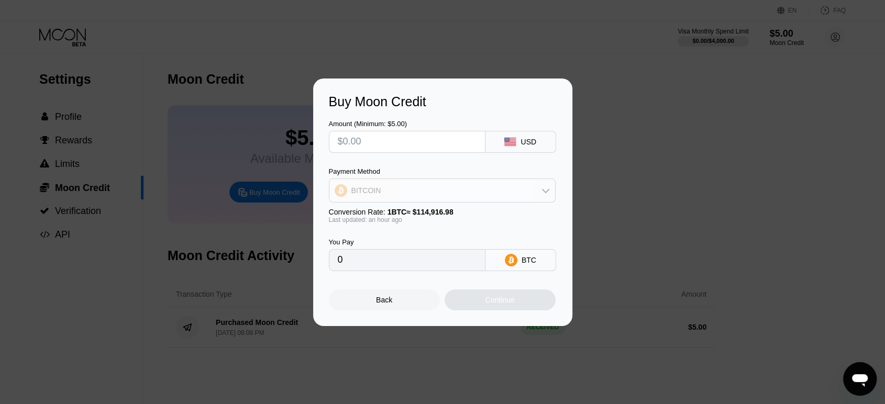
click at [505, 188] on div "BITCOIN" at bounding box center [442, 190] width 226 height 21
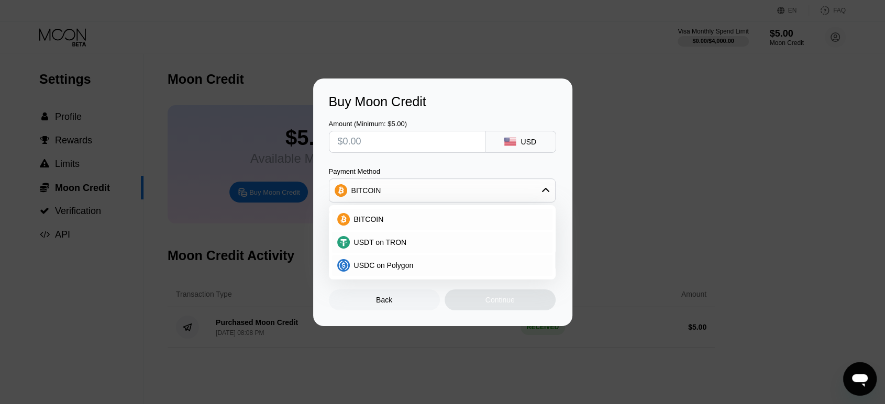
click at [409, 145] on input "text" at bounding box center [407, 141] width 139 height 21
click at [524, 140] on div "USD" at bounding box center [528, 142] width 16 height 8
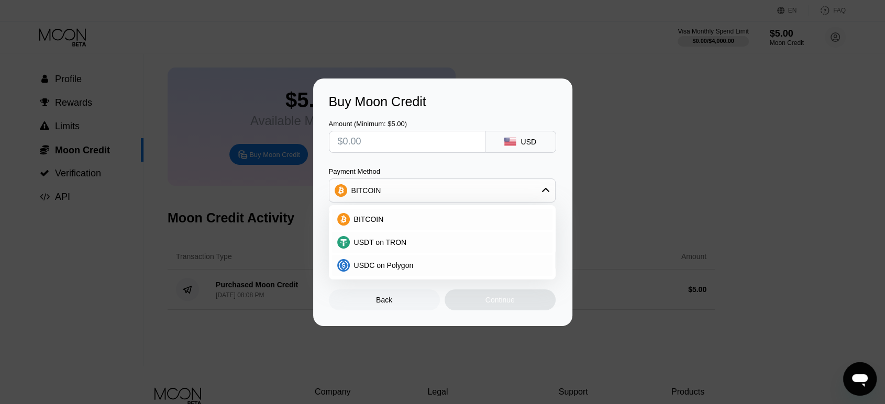
scroll to position [58, 0]
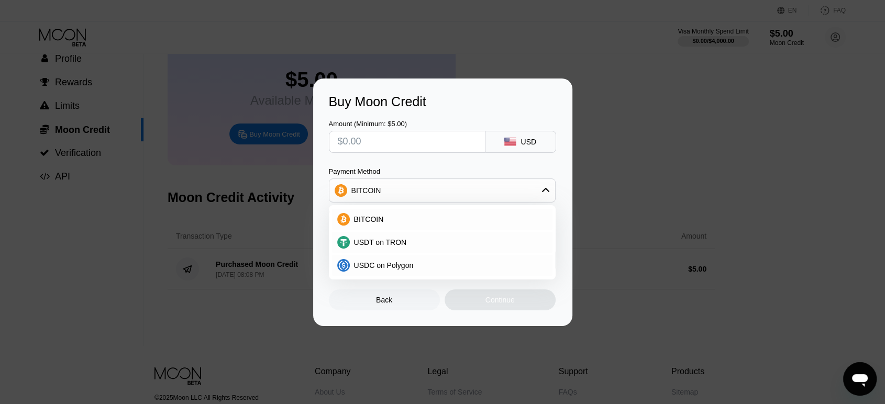
click at [338, 294] on div "Back" at bounding box center [384, 299] width 111 height 21
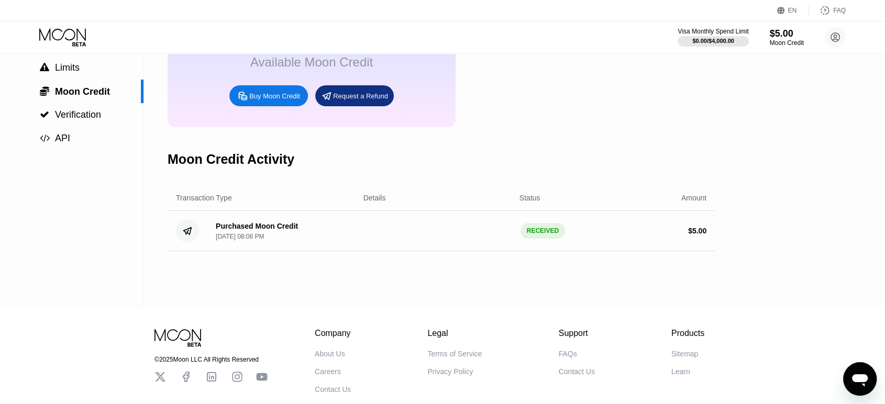
scroll to position [116, 0]
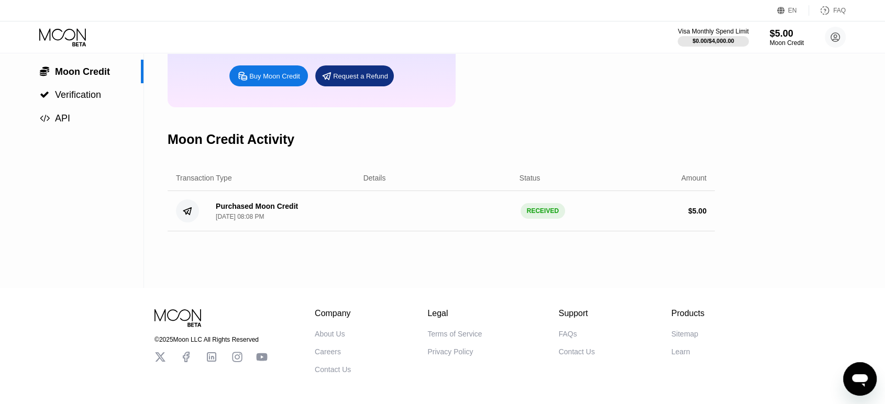
click at [247, 210] on div "Purchased Moon Credit" at bounding box center [257, 206] width 82 height 8
drag, startPoint x: 214, startPoint y: 225, endPoint x: 186, endPoint y: 225, distance: 27.2
click at [213, 220] on div "Purchased Moon Credit Sep 20, 2025, 08:08 PM" at bounding box center [252, 211] width 91 height 18
click at [186, 215] on icon at bounding box center [187, 211] width 8 height 7
click at [197, 221] on circle at bounding box center [187, 210] width 23 height 23
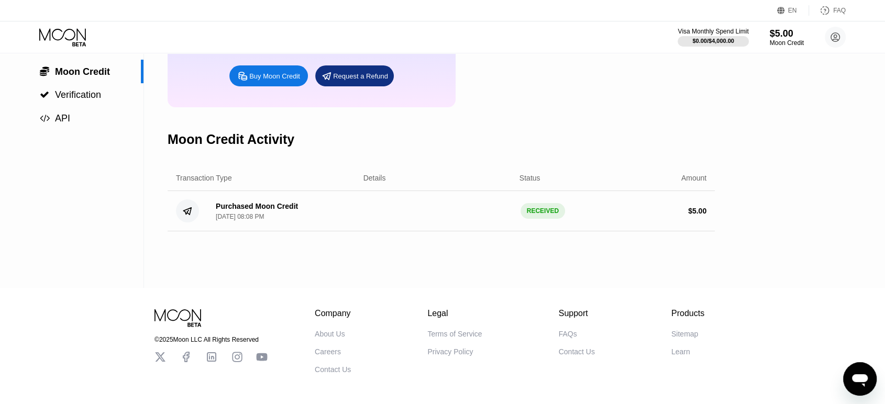
click at [231, 210] on div "Purchased Moon Credit" at bounding box center [257, 206] width 82 height 8
drag, startPoint x: 234, startPoint y: 222, endPoint x: 237, endPoint y: 229, distance: 7.3
click at [235, 220] on div "Purchased Moon Credit Sep 20, 2025, 08:08 PM" at bounding box center [257, 211] width 82 height 18
click at [237, 220] on div "Sep 20, 2025, 08:08 PM" at bounding box center [240, 216] width 48 height 7
drag, startPoint x: 364, startPoint y: 194, endPoint x: 473, endPoint y: 219, distance: 112.4
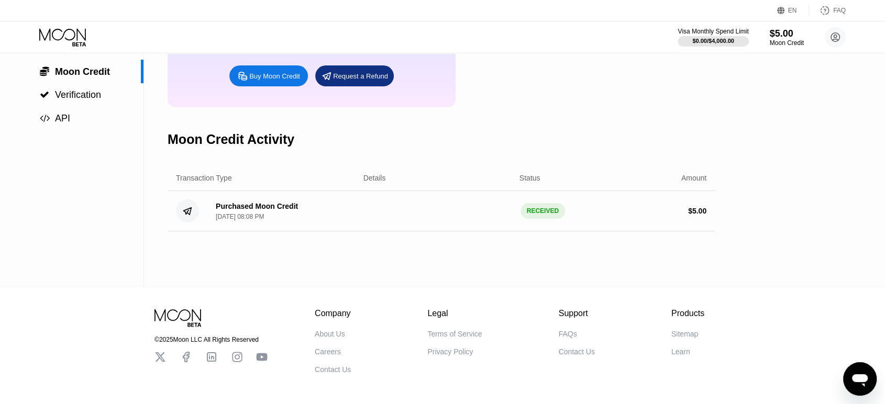
click at [365, 191] on div "Transaction Type Details Status Amount" at bounding box center [440, 178] width 547 height 26
click at [524, 219] on div "RECEIVED" at bounding box center [542, 211] width 44 height 16
drag, startPoint x: 535, startPoint y: 219, endPoint x: 546, endPoint y: 227, distance: 12.8
click at [535, 219] on div "RECEIVED" at bounding box center [542, 211] width 44 height 16
click at [631, 231] on div "Purchased Moon Credit Sep 20, 2025, 08:08 PM RECEIVED $ 5.00" at bounding box center [440, 211] width 547 height 40
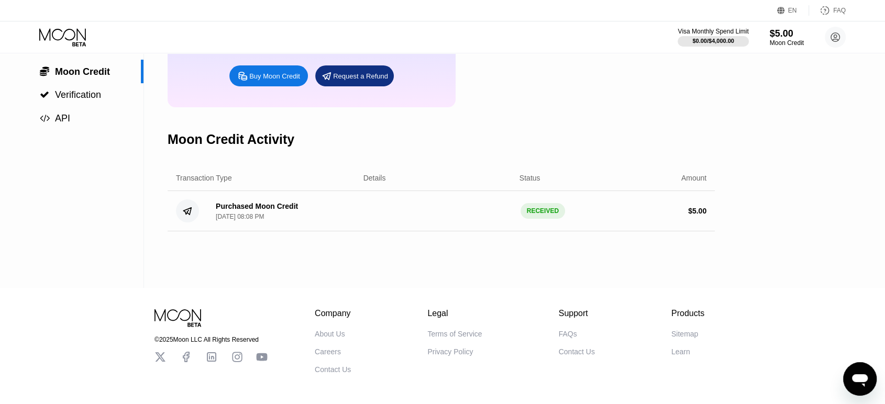
drag, startPoint x: 649, startPoint y: 235, endPoint x: 307, endPoint y: 296, distance: 347.1
click at [644, 231] on div "Purchased Moon Credit Sep 20, 2025, 08:08 PM RECEIVED $ 5.00" at bounding box center [440, 211] width 547 height 40
click at [197, 182] on div "Transaction Type" at bounding box center [204, 178] width 56 height 8
click at [76, 98] on span "Verification" at bounding box center [78, 95] width 46 height 10
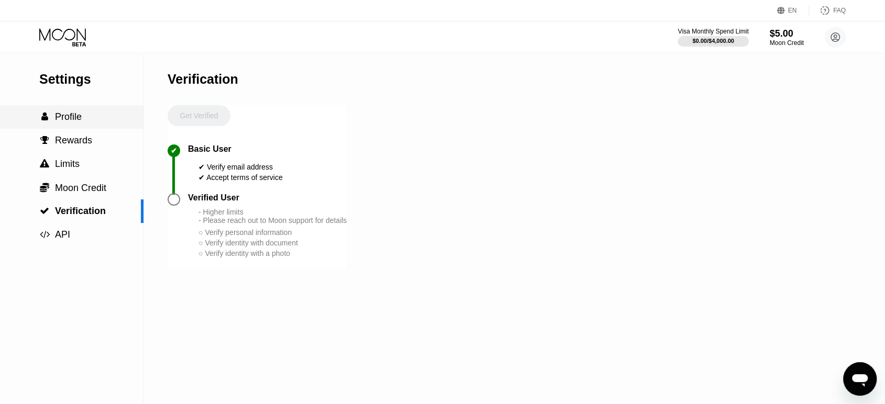
click at [38, 120] on div " Profile" at bounding box center [71, 116] width 143 height 11
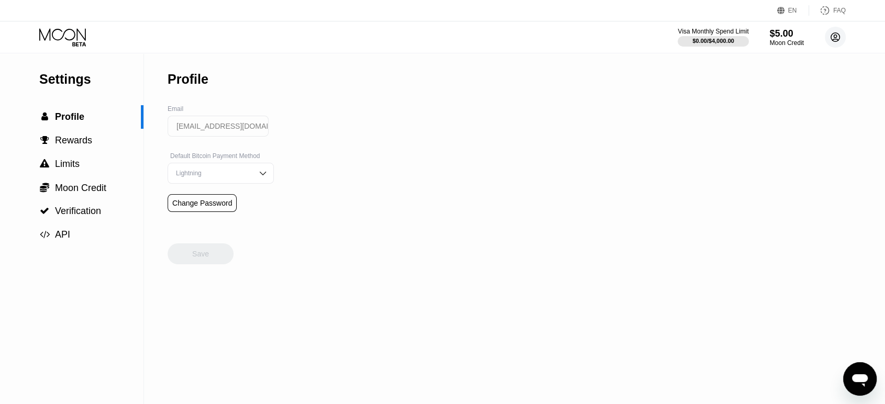
click at [829, 43] on circle at bounding box center [834, 37] width 21 height 21
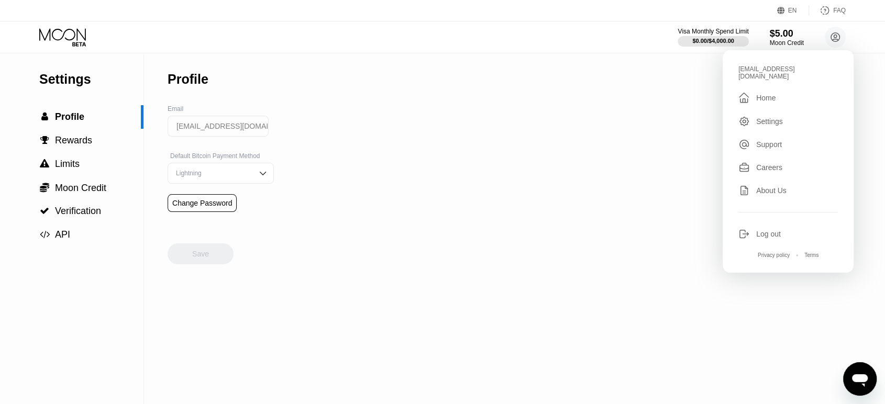
click at [766, 95] on div "Home" at bounding box center [765, 98] width 19 height 8
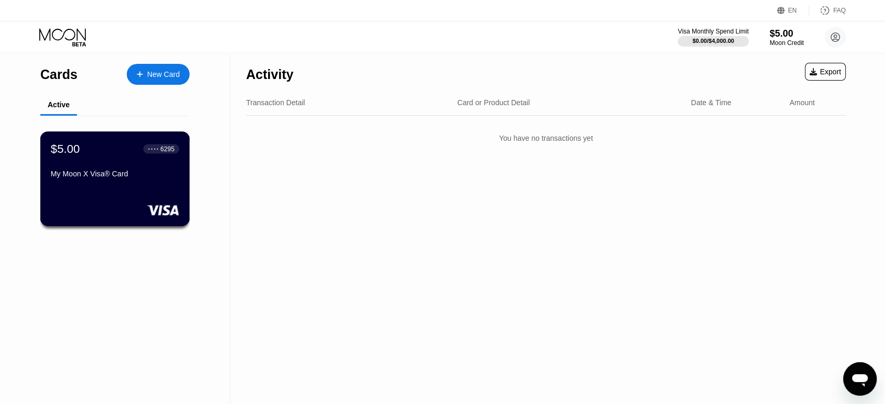
click at [98, 177] on div "My Moon X Visa® Card" at bounding box center [115, 174] width 128 height 8
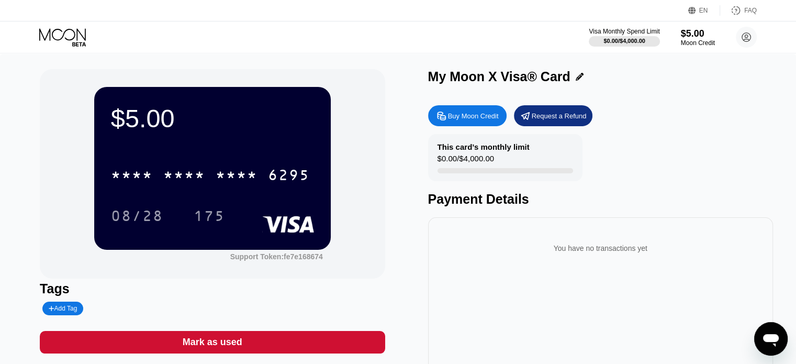
click at [572, 79] on div at bounding box center [577, 77] width 13 height 8
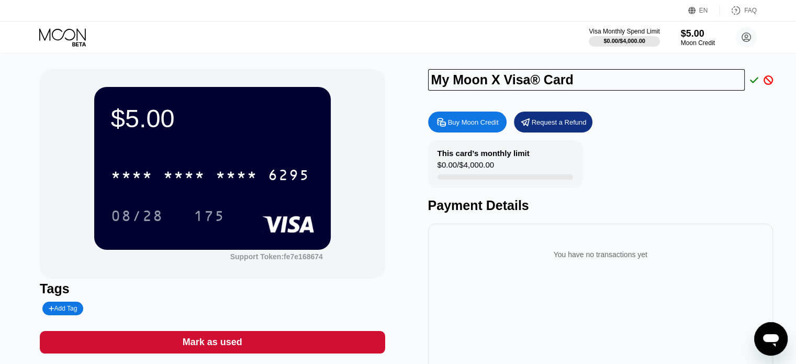
click at [766, 80] on icon at bounding box center [768, 79] width 9 height 9
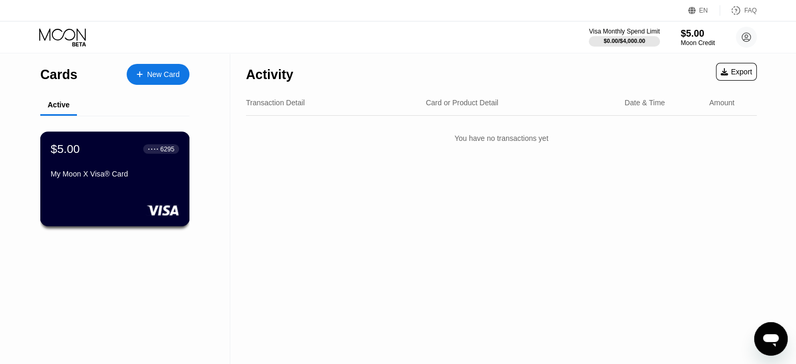
click at [56, 149] on div "$5.00" at bounding box center [65, 149] width 29 height 14
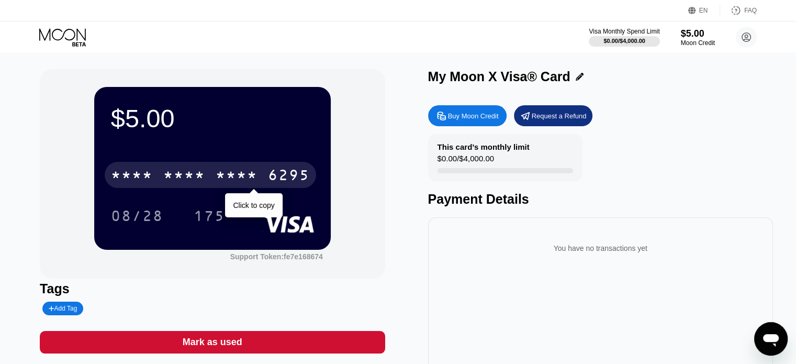
click at [161, 175] on div "* * * * * * * * * * * * 6295" at bounding box center [210, 175] width 211 height 26
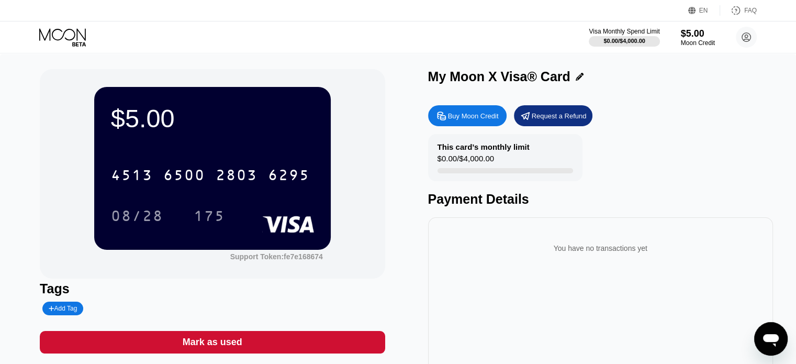
click at [580, 82] on div "My Moon X Visa® Card" at bounding box center [600, 76] width 345 height 15
click at [579, 81] on icon at bounding box center [580, 77] width 8 height 8
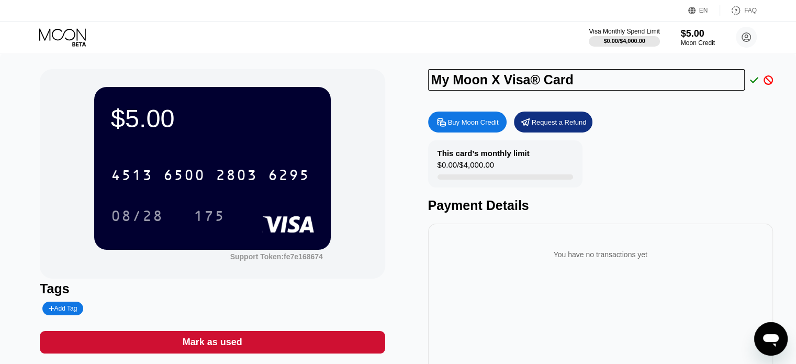
drag, startPoint x: 574, startPoint y: 84, endPoint x: 428, endPoint y: 86, distance: 146.1
click at [428, 86] on input "My Moon X Visa® Card" at bounding box center [586, 79] width 317 height 21
type input "ဒ"
type input "[PERSON_NAME]"
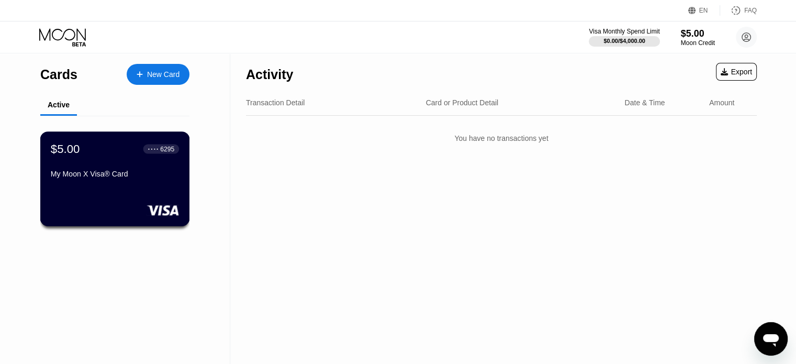
click at [107, 175] on div "My Moon X Visa® Card" at bounding box center [115, 174] width 128 height 8
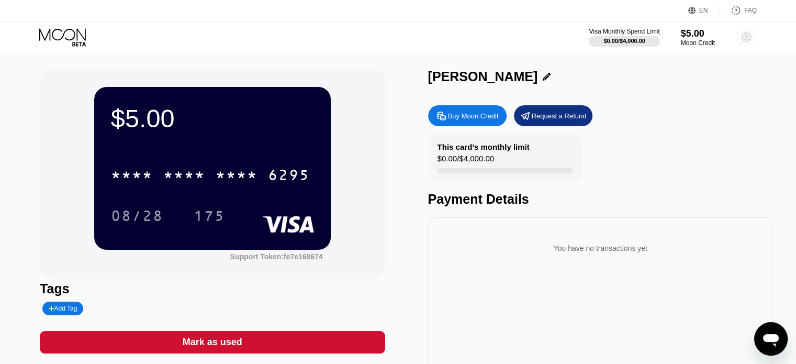
click at [743, 36] on circle at bounding box center [746, 37] width 21 height 21
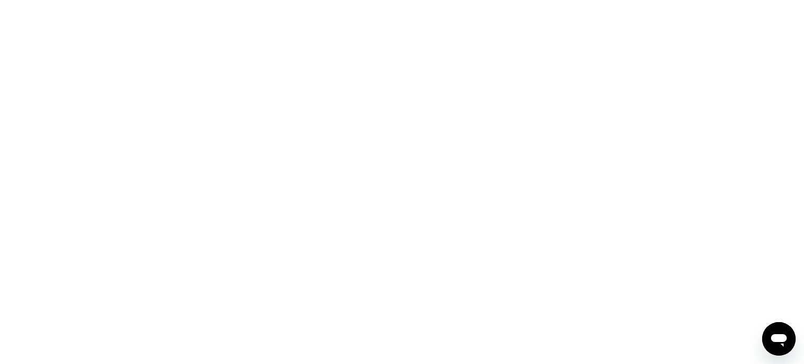
click at [176, 150] on div at bounding box center [402, 182] width 804 height 364
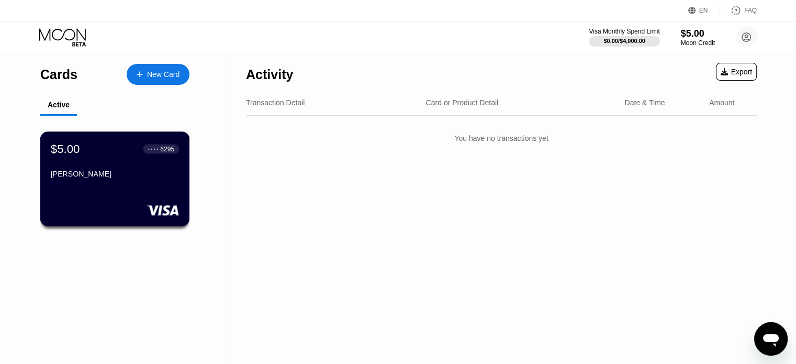
click at [155, 167] on div "$5.00 ● ● ● ● 6295 Kyin Watt" at bounding box center [115, 162] width 128 height 40
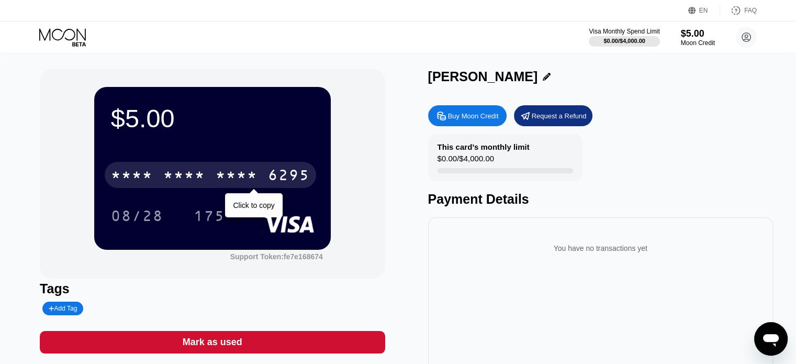
click at [167, 165] on div "* * * * * * * * * * * * 6295" at bounding box center [210, 175] width 211 height 26
drag, startPoint x: 264, startPoint y: 171, endPoint x: 239, endPoint y: 212, distance: 48.4
click at [239, 212] on div "175" at bounding box center [217, 216] width 47 height 26
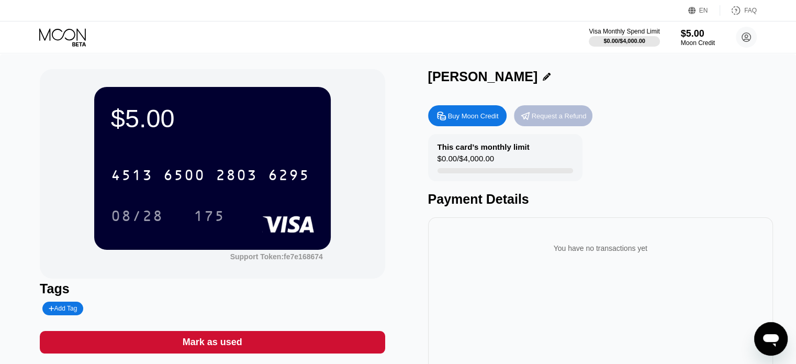
click at [532, 116] on div "Request a Refund" at bounding box center [559, 115] width 55 height 9
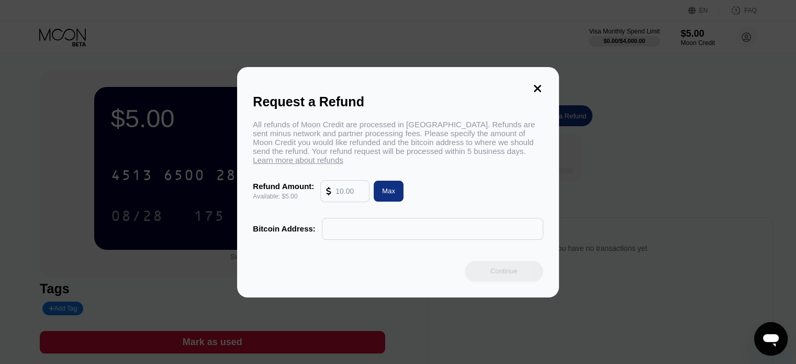
click at [537, 71] on div "Request a Refund All refunds of Moon Credit are processed in Bitcoin. Refunds a…" at bounding box center [397, 182] width 321 height 230
click at [535, 83] on icon at bounding box center [538, 89] width 12 height 12
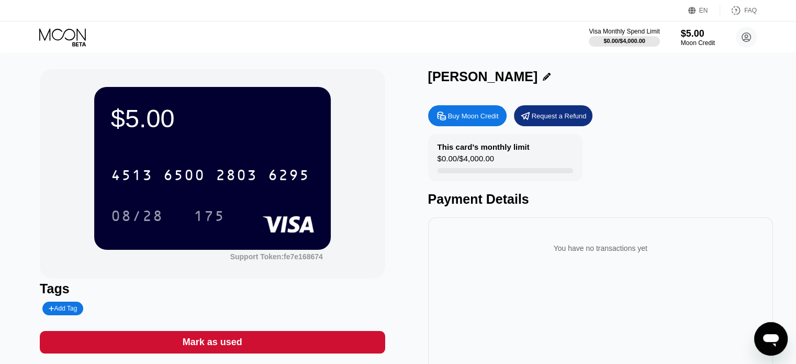
drag, startPoint x: 264, startPoint y: 197, endPoint x: 258, endPoint y: 202, distance: 8.3
click at [264, 199] on div "4513 6500 2803 6295 08/28 175" at bounding box center [212, 185] width 203 height 62
click at [209, 158] on div "4513 6500 2803 6295" at bounding box center [212, 172] width 203 height 36
drag, startPoint x: 182, startPoint y: 122, endPoint x: 119, endPoint y: 106, distance: 64.9
click at [173, 122] on div "$5.00" at bounding box center [212, 118] width 203 height 29
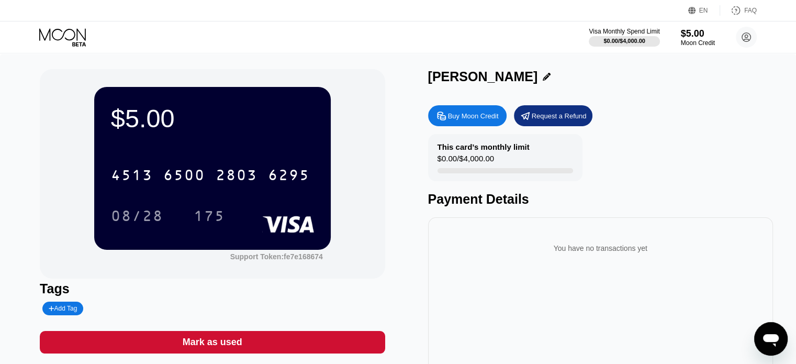
click at [119, 106] on div "$5.00" at bounding box center [212, 118] width 203 height 29
click at [691, 29] on div "$5.00" at bounding box center [697, 33] width 35 height 11
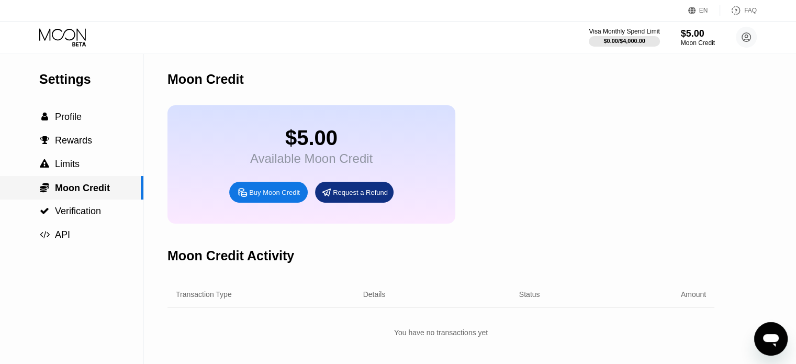
click at [85, 193] on span "Moon Credit" at bounding box center [82, 188] width 55 height 10
click at [84, 213] on span "Verification" at bounding box center [78, 211] width 46 height 10
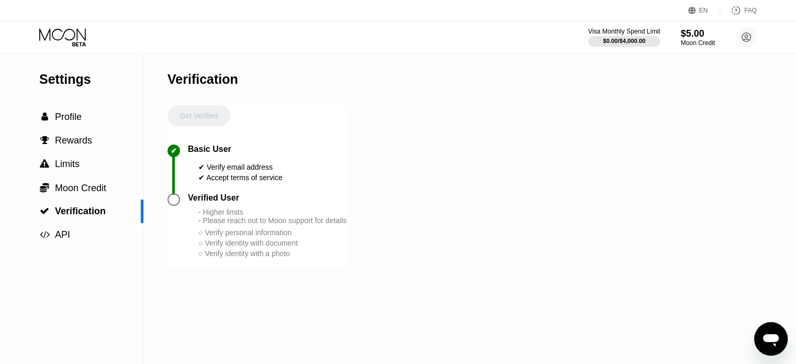
click at [638, 41] on div "$0.00 / $4,000.00" at bounding box center [624, 41] width 42 height 6
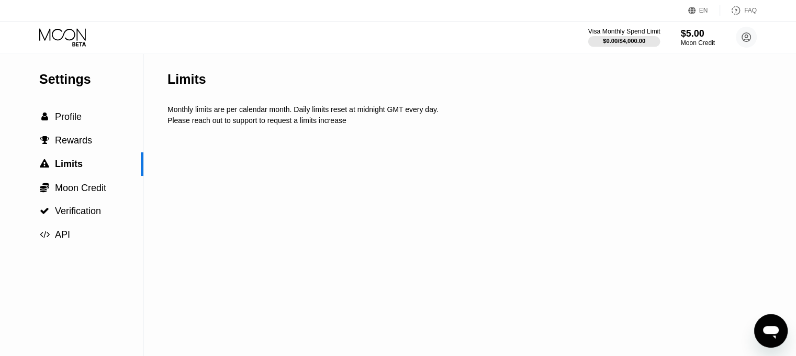
click at [637, 41] on div "$0.00 / $4,000.00" at bounding box center [624, 41] width 42 height 6
click at [73, 157] on div " Limits" at bounding box center [71, 164] width 143 height 24
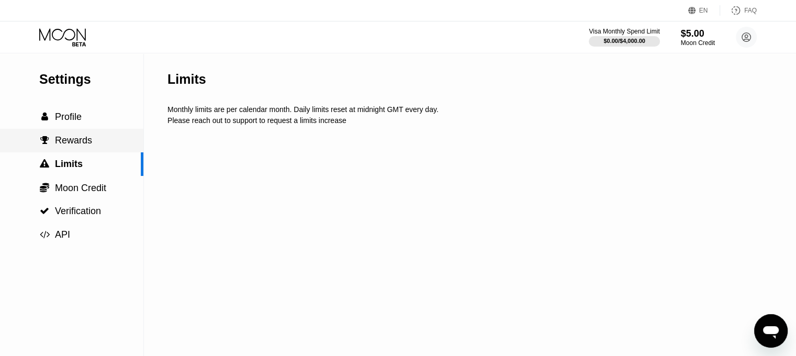
click at [74, 146] on span "Rewards" at bounding box center [73, 140] width 37 height 10
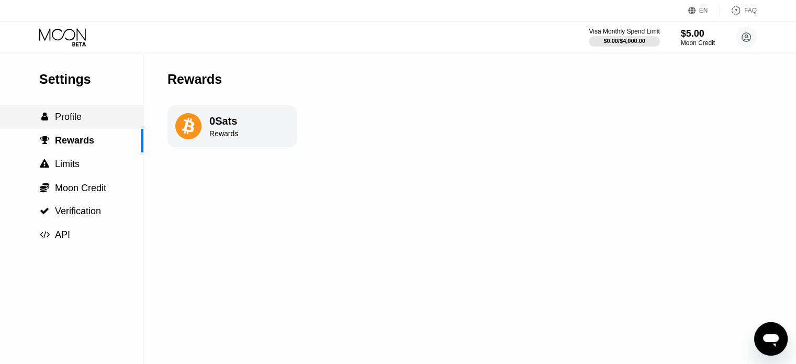
click at [74, 128] on div " Profile" at bounding box center [71, 117] width 143 height 24
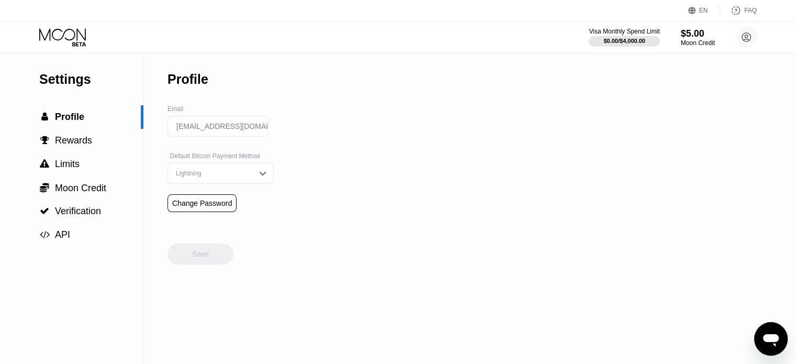
click at [207, 175] on div "Lightning" at bounding box center [212, 173] width 79 height 7
click at [746, 32] on circle at bounding box center [746, 37] width 21 height 21
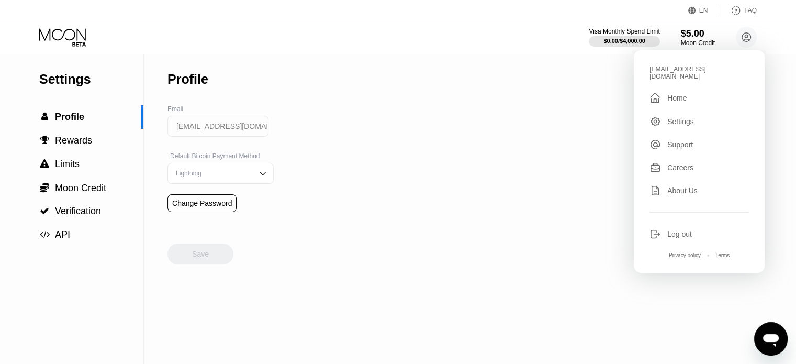
click at [547, 226] on div "Settings  Profile  Rewards  Limits  Moon Credit  Verification  API Profil…" at bounding box center [398, 208] width 796 height 310
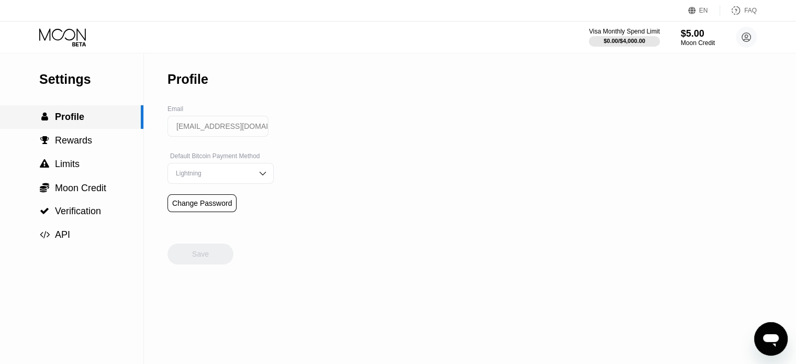
click at [57, 120] on span "Profile" at bounding box center [69, 116] width 29 height 10
click at [745, 46] on circle at bounding box center [746, 37] width 21 height 21
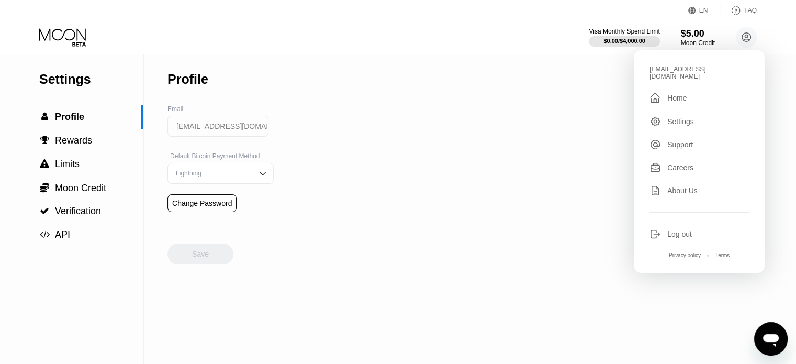
click at [692, 92] on div " Home" at bounding box center [699, 98] width 99 height 13
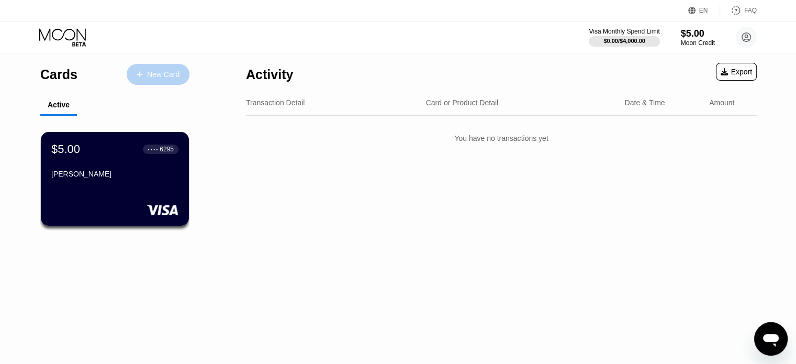
click at [153, 81] on div "New Card" at bounding box center [158, 74] width 63 height 21
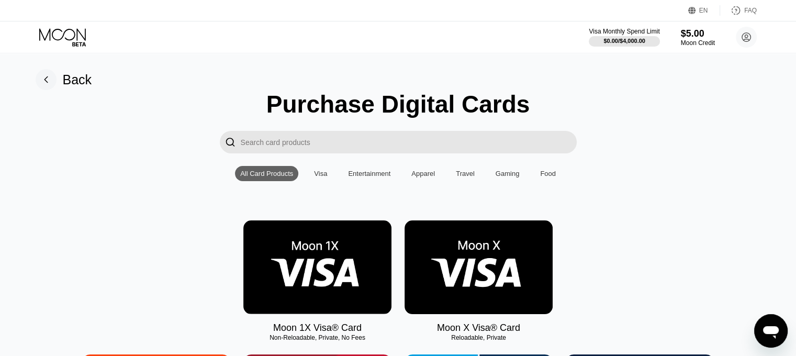
click at [492, 289] on img at bounding box center [479, 267] width 148 height 94
click at [46, 72] on rect at bounding box center [46, 79] width 21 height 21
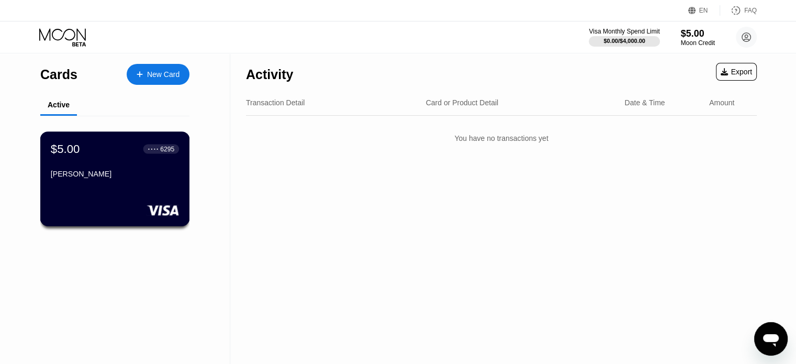
click at [104, 182] on div "[PERSON_NAME]" at bounding box center [115, 176] width 128 height 13
click at [80, 149] on div "Cards New Card Active $5.00 ● ● ● ● 6295 [PERSON_NAME] Activity Export Transact…" at bounding box center [398, 182] width 796 height 364
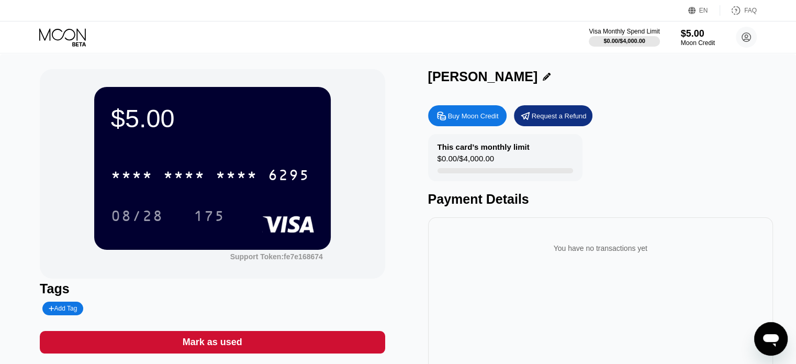
click at [151, 127] on div "$5.00" at bounding box center [212, 118] width 203 height 29
click at [109, 115] on div "$5.00 * * * * * * * * * * * * 6295 08/28 175" at bounding box center [212, 168] width 237 height 162
drag, startPoint x: 127, startPoint y: 119, endPoint x: 234, endPoint y: 114, distance: 106.9
click at [213, 115] on div "$5.00" at bounding box center [212, 118] width 203 height 29
click at [689, 31] on div "$5.00" at bounding box center [697, 33] width 35 height 11
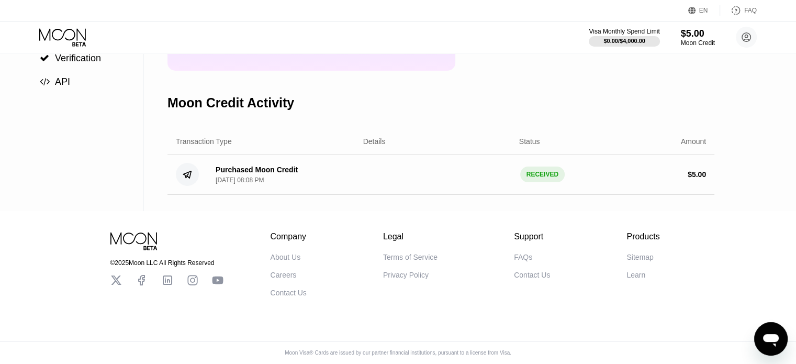
scroll to position [157, 0]
click at [258, 174] on div "Purchased Moon Credit" at bounding box center [257, 169] width 82 height 8
click at [255, 251] on div "© 2025 Moon LLC All Rights Reserved Company About Us Careers Contact Us Legal T…" at bounding box center [398, 264] width 576 height 65
click at [623, 232] on div "Company About Us Careers Contact Us Legal Terms of Service Privacy Policy Suppo…" at bounding box center [465, 264] width 389 height 65
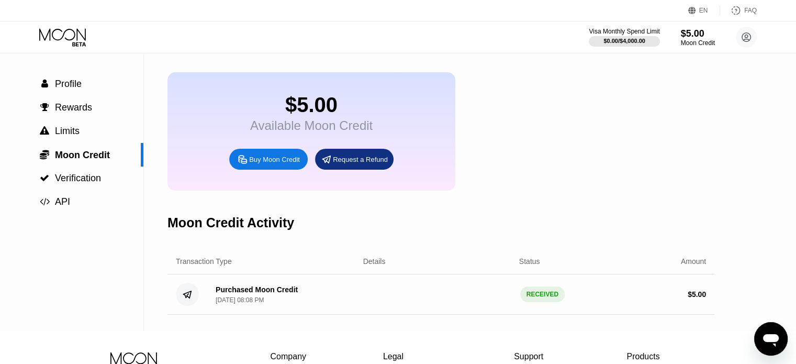
scroll to position [0, 0]
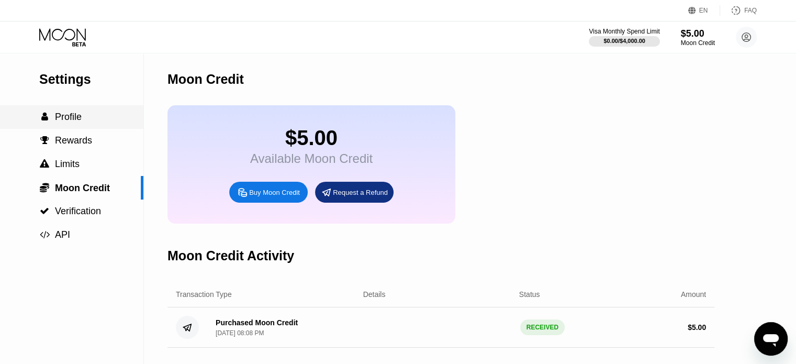
click at [82, 114] on div " Profile" at bounding box center [71, 117] width 143 height 24
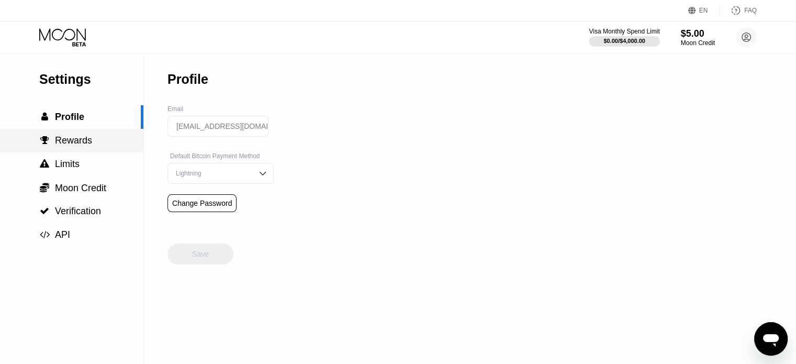
click at [63, 139] on span "Rewards" at bounding box center [73, 140] width 37 height 10
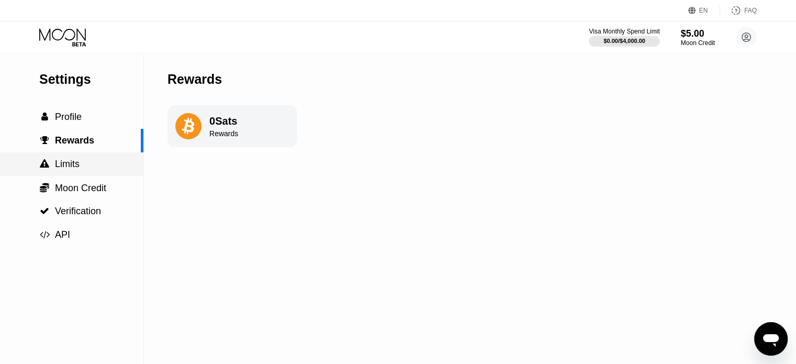
click at [64, 164] on span "Limits" at bounding box center [67, 164] width 25 height 10
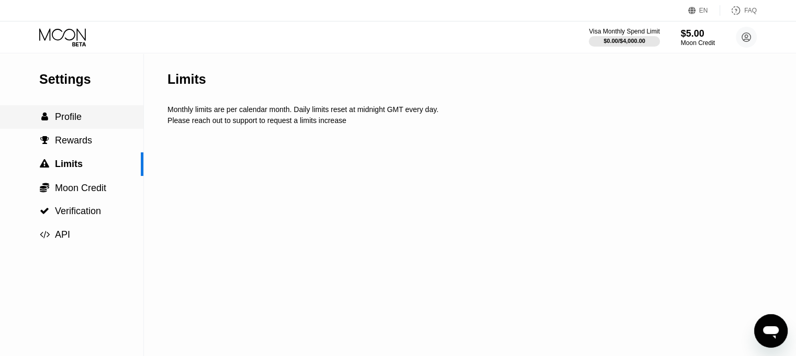
click at [63, 129] on div " Profile" at bounding box center [71, 117] width 143 height 24
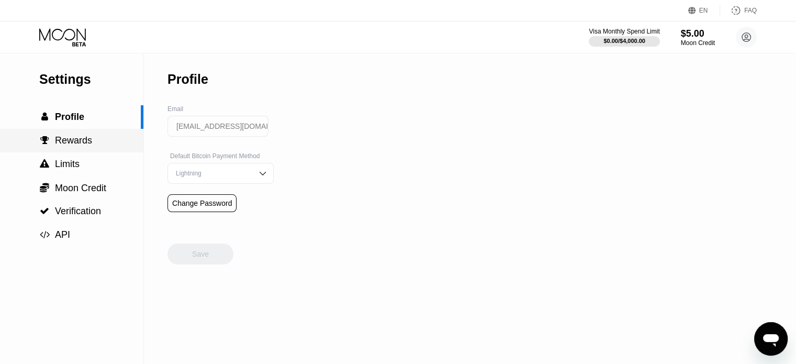
click at [57, 146] on span "Rewards" at bounding box center [73, 140] width 37 height 10
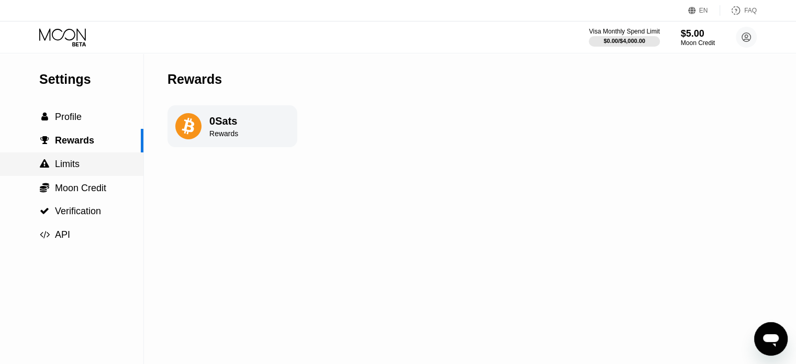
click at [55, 164] on span "Limits" at bounding box center [67, 164] width 25 height 10
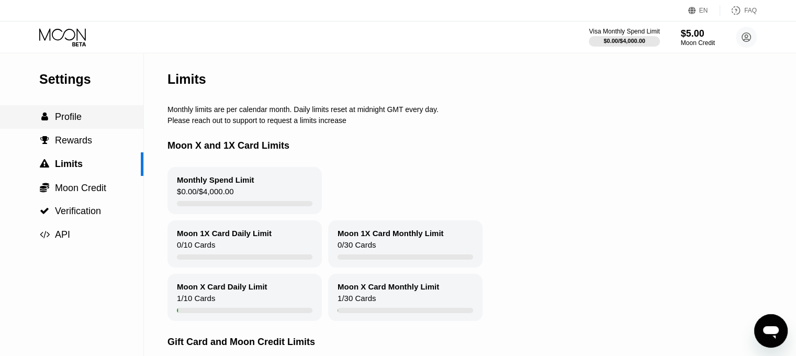
click at [60, 120] on span "Profile" at bounding box center [68, 116] width 27 height 10
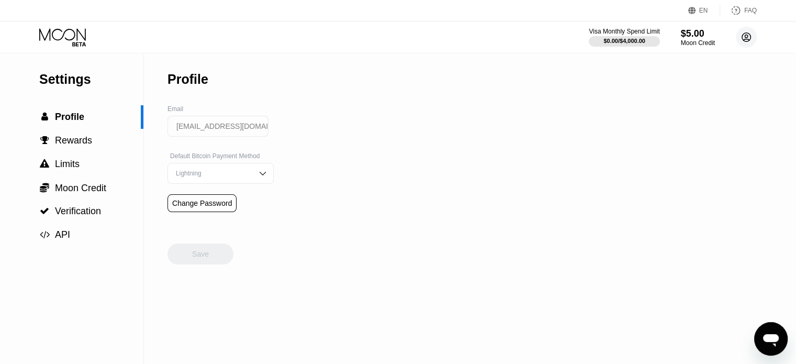
click at [745, 33] on circle at bounding box center [746, 37] width 21 height 21
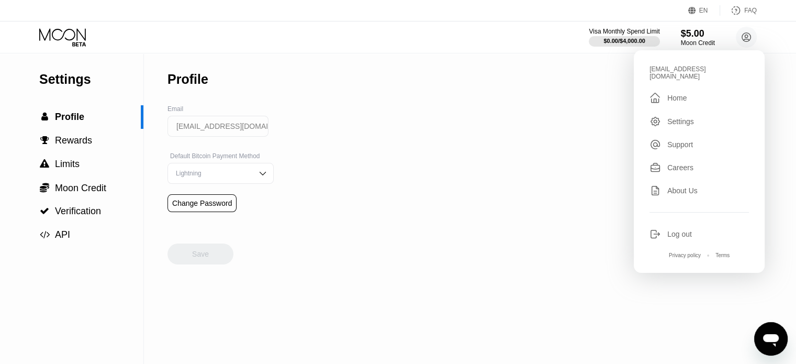
click at [680, 94] on div "Home" at bounding box center [676, 98] width 19 height 8
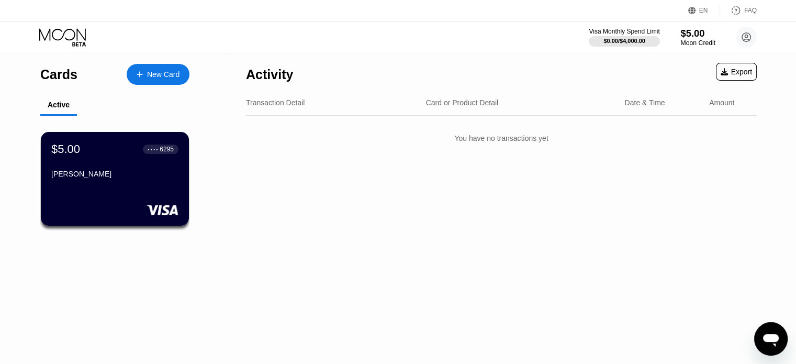
click at [694, 29] on div "$5.00" at bounding box center [697, 33] width 35 height 11
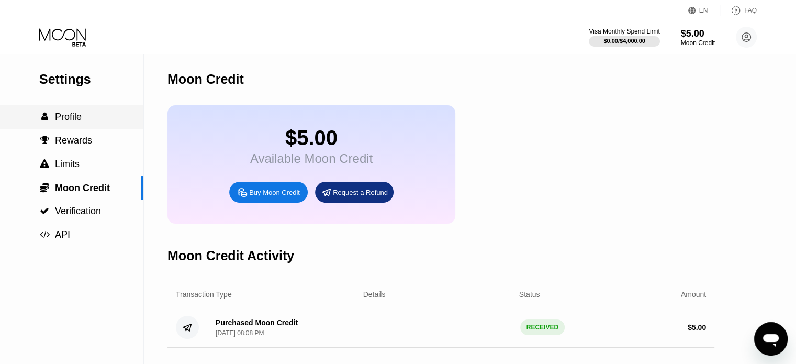
click at [80, 119] on span "Profile" at bounding box center [68, 116] width 27 height 10
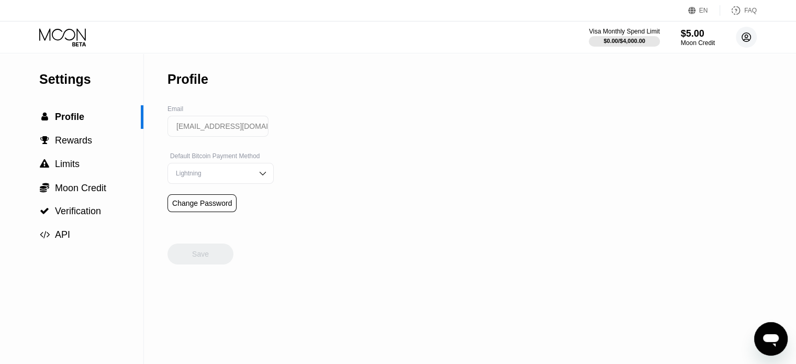
click at [740, 39] on circle at bounding box center [746, 37] width 21 height 21
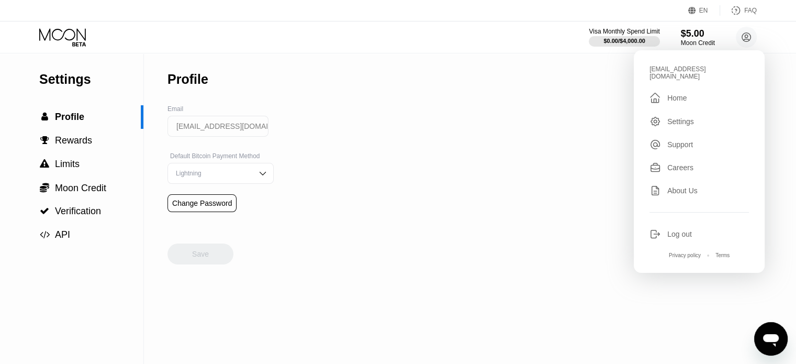
click at [670, 96] on div " Home" at bounding box center [699, 98] width 99 height 13
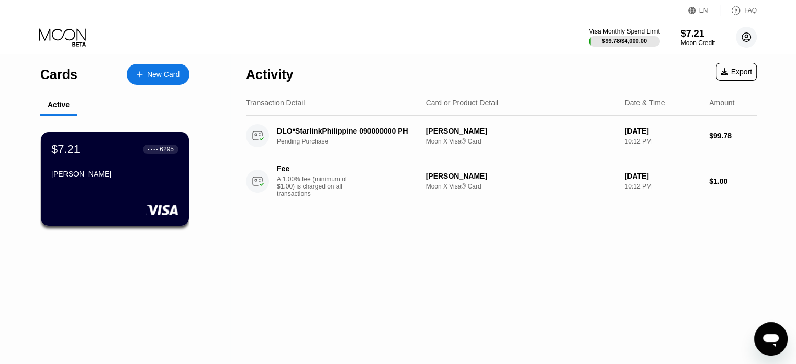
click at [741, 42] on circle at bounding box center [746, 37] width 21 height 21
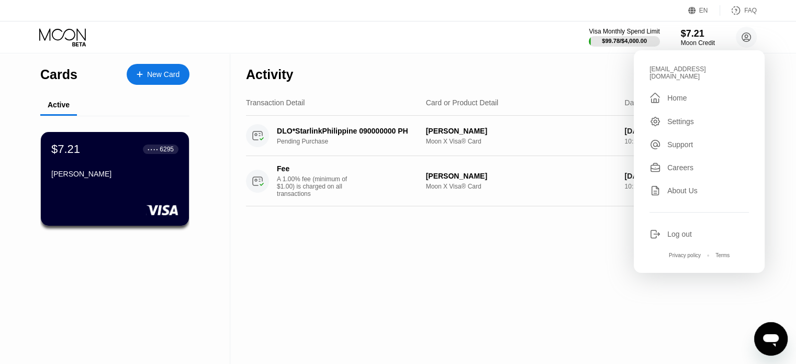
click at [683, 108] on div "[EMAIL_ADDRESS][DOMAIN_NAME]  Home Settings Support Careers About Us Log out P…" at bounding box center [699, 161] width 131 height 222
click at [672, 118] on div "Settings" at bounding box center [680, 121] width 27 height 8
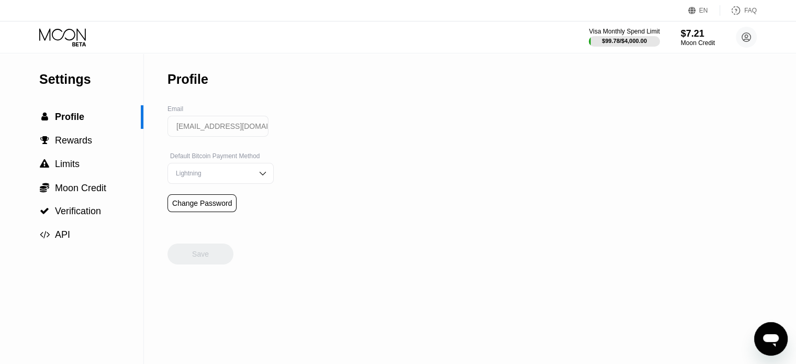
click at [204, 207] on div "Change Password" at bounding box center [202, 203] width 60 height 8
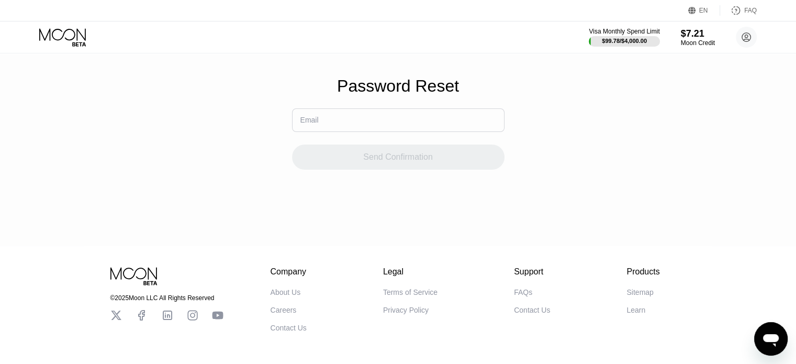
click at [364, 122] on input "text" at bounding box center [398, 120] width 213 height 24
